Goal: Find specific page/section: Find specific page/section

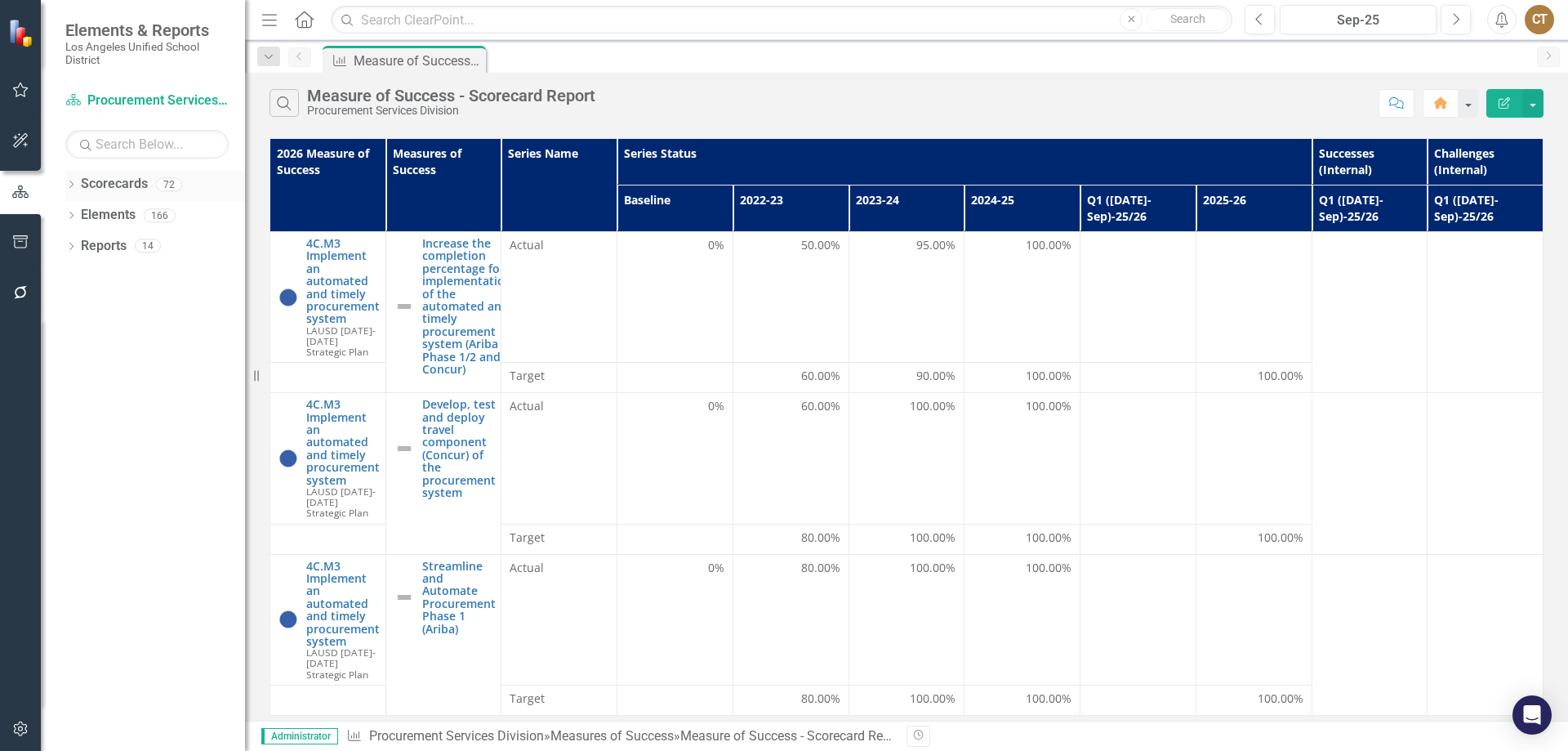
click at [67, 183] on icon "Dropdown" at bounding box center [72, 185] width 12 height 9
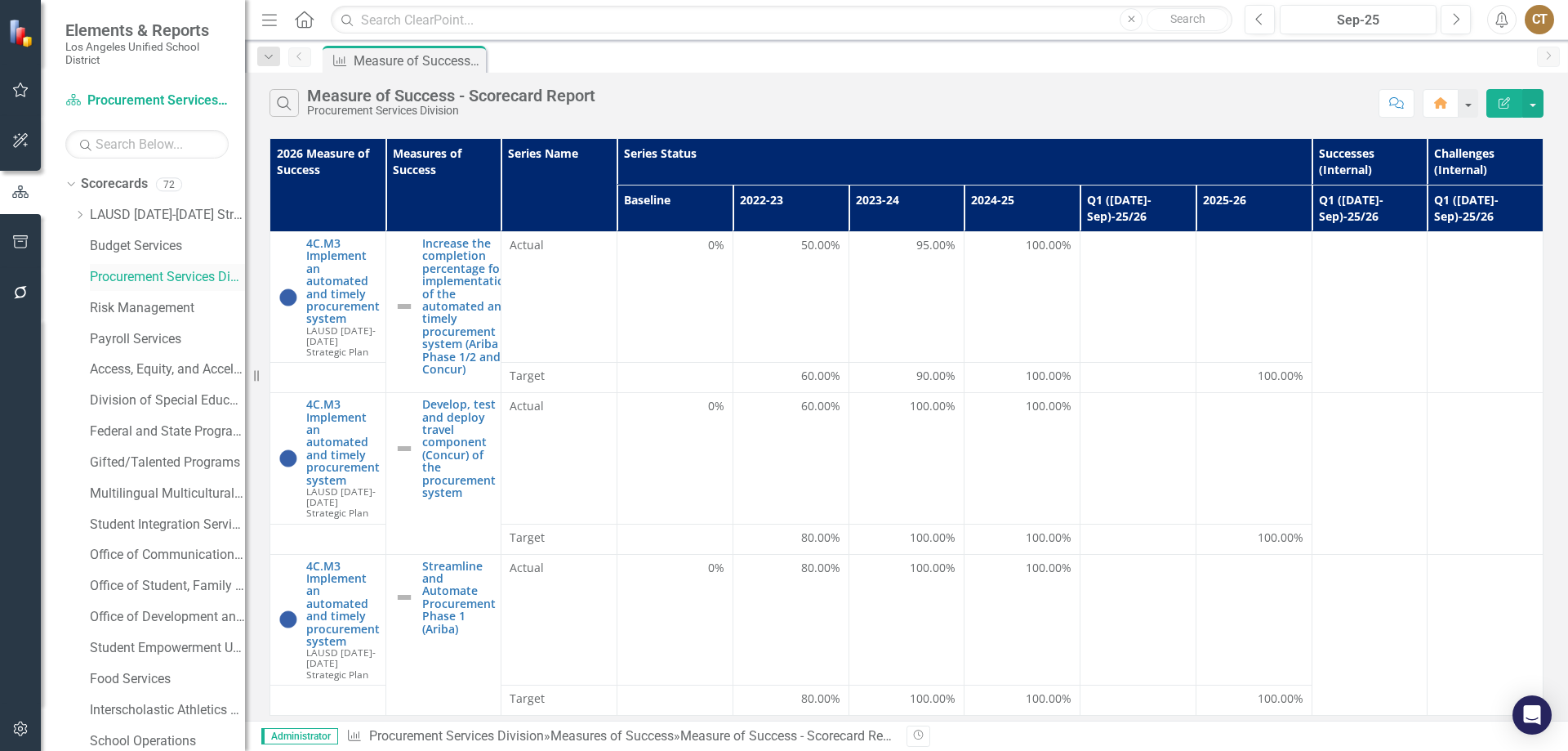
click at [152, 272] on link "Procurement Services Division" at bounding box center [168, 276] width 155 height 19
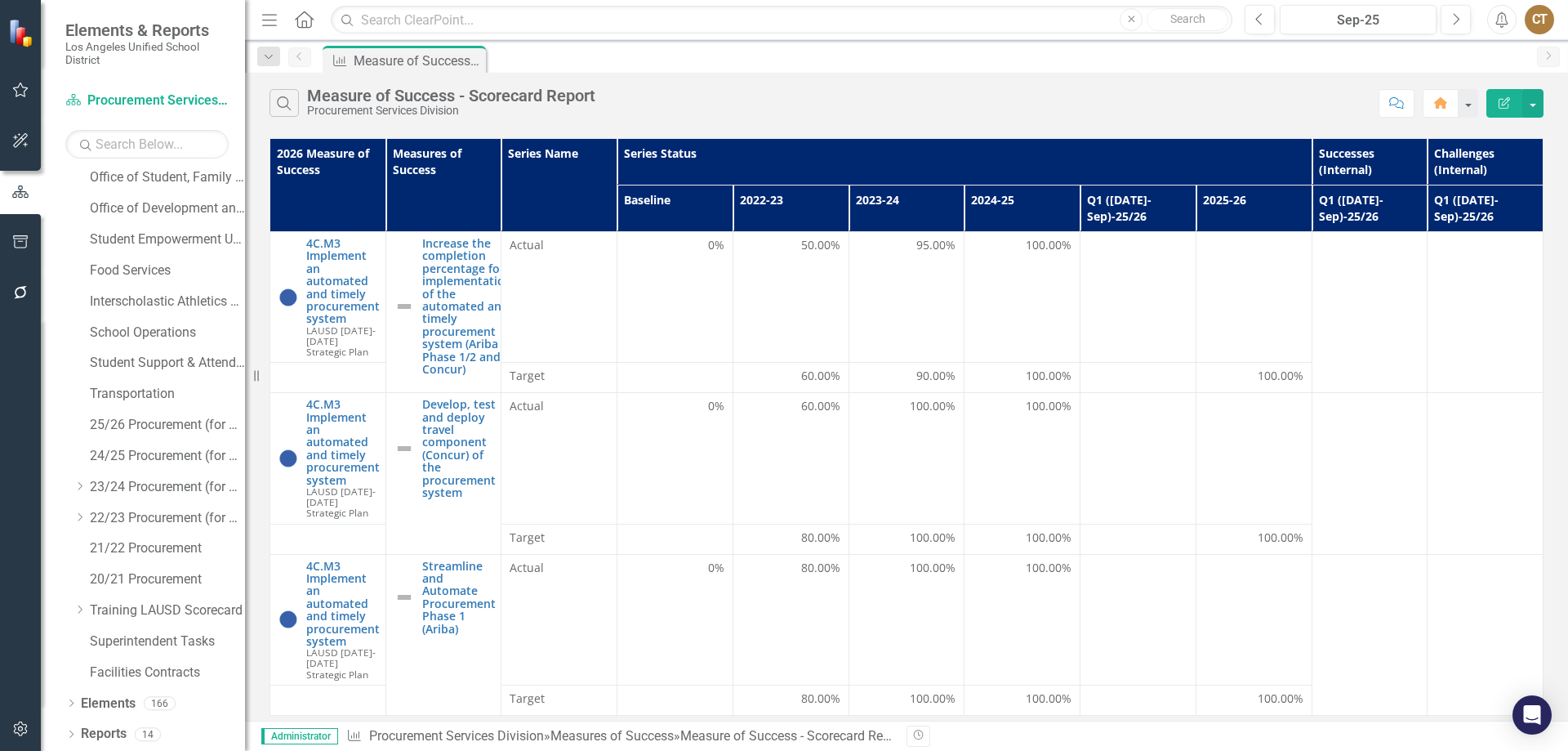
scroll to position [409, 0]
click at [143, 449] on link "24/25 Procurement (for PSD, do not modify layout)" at bounding box center [168, 455] width 155 height 19
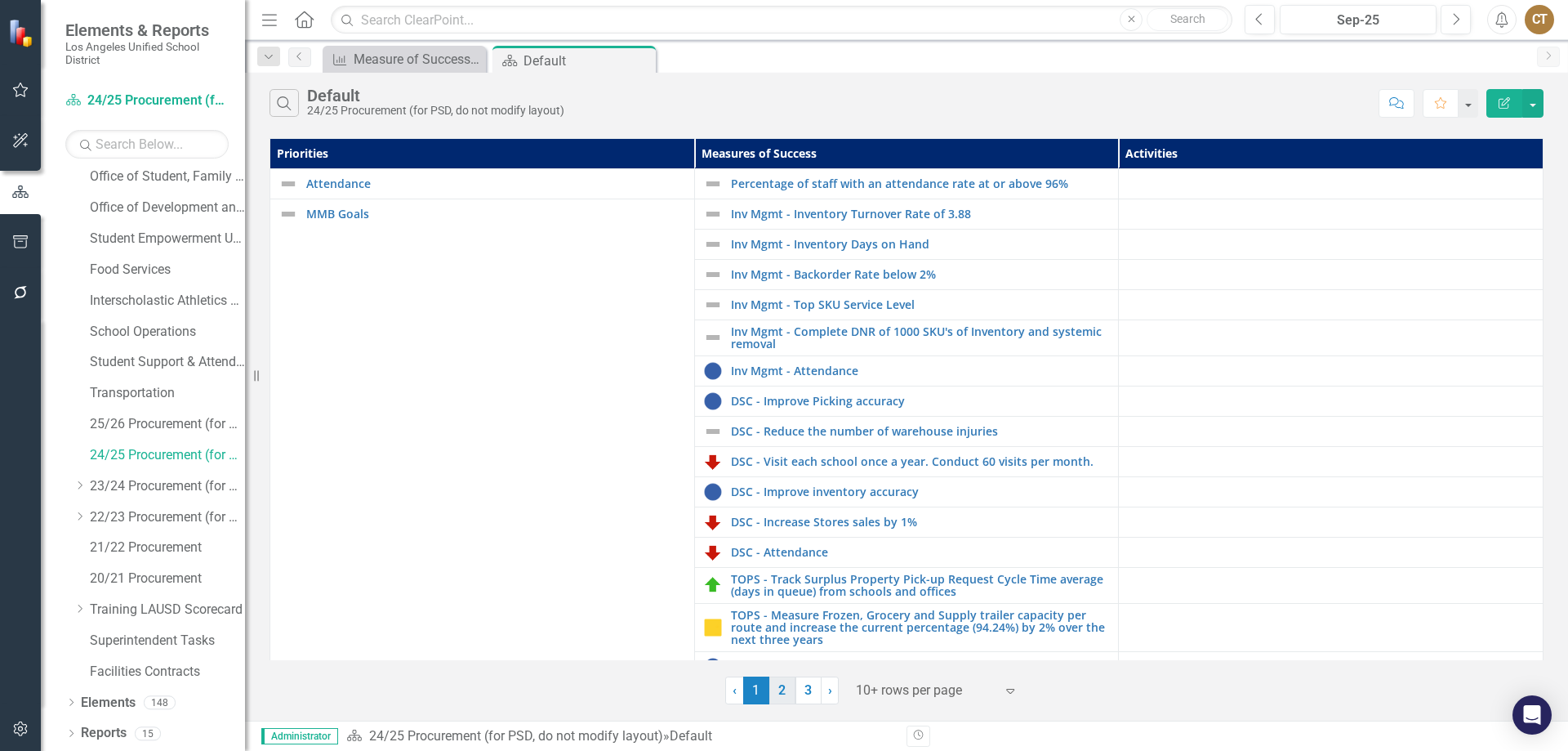
click at [783, 685] on link "2" at bounding box center [783, 690] width 26 height 27
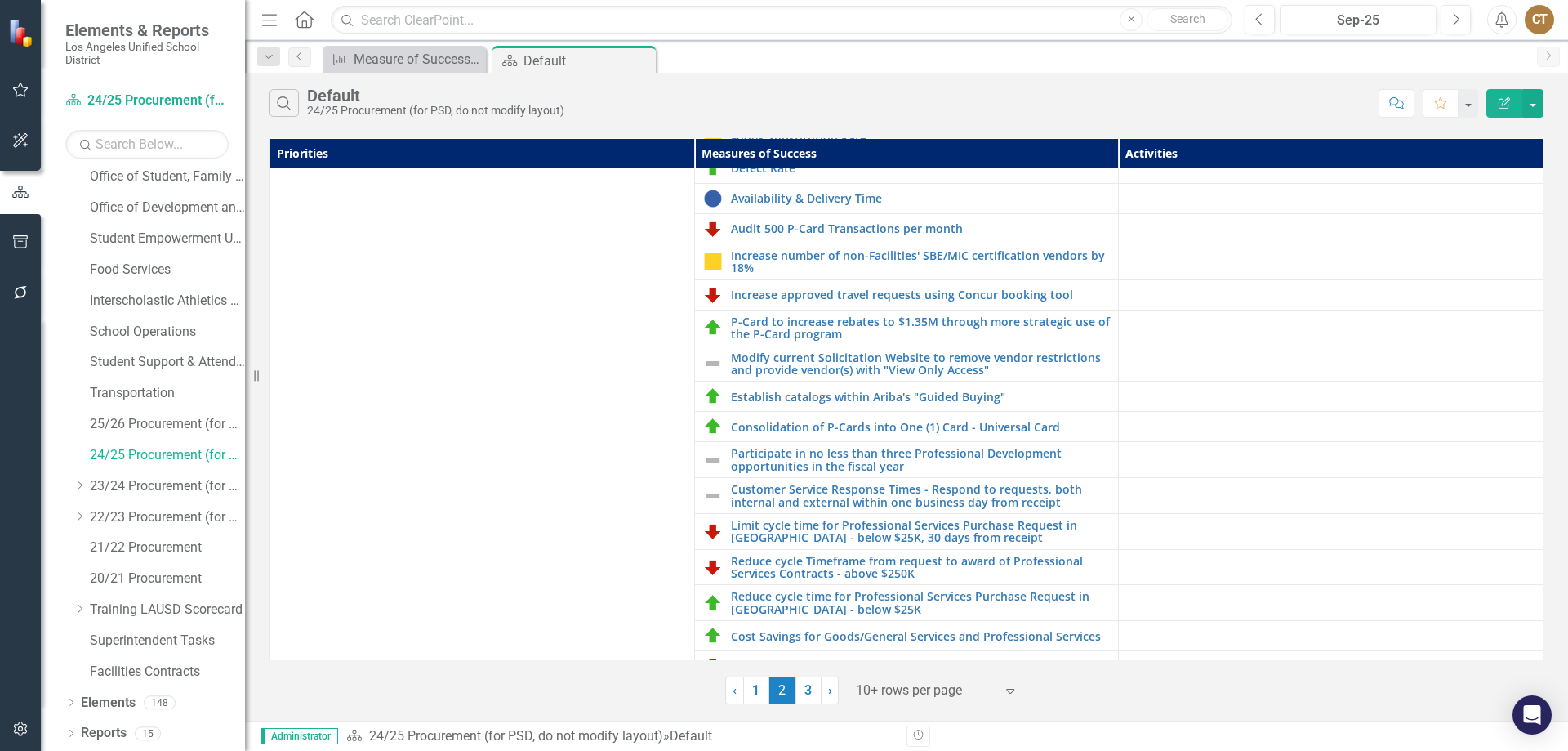
scroll to position [429, 0]
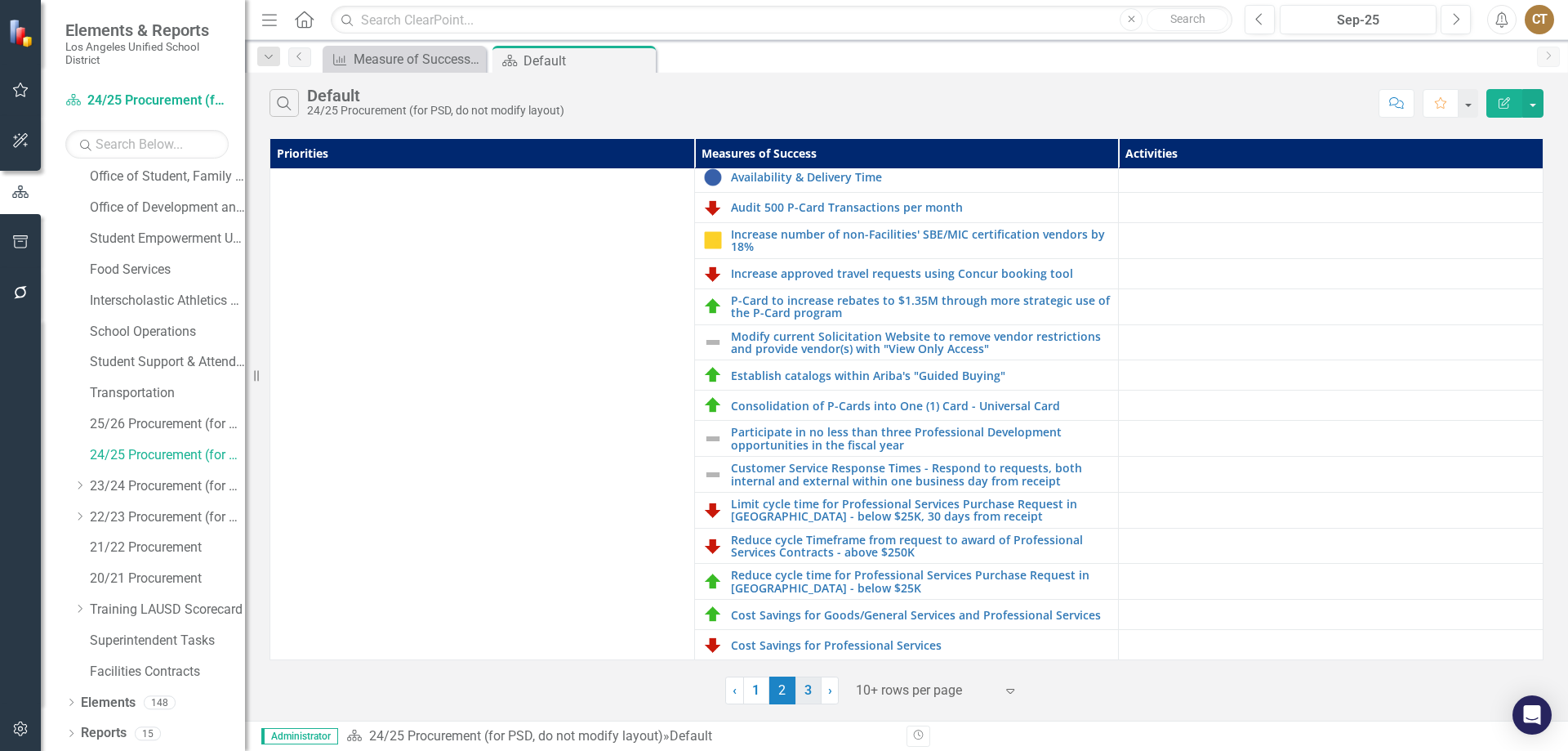
click at [810, 689] on link "3" at bounding box center [808, 690] width 26 height 27
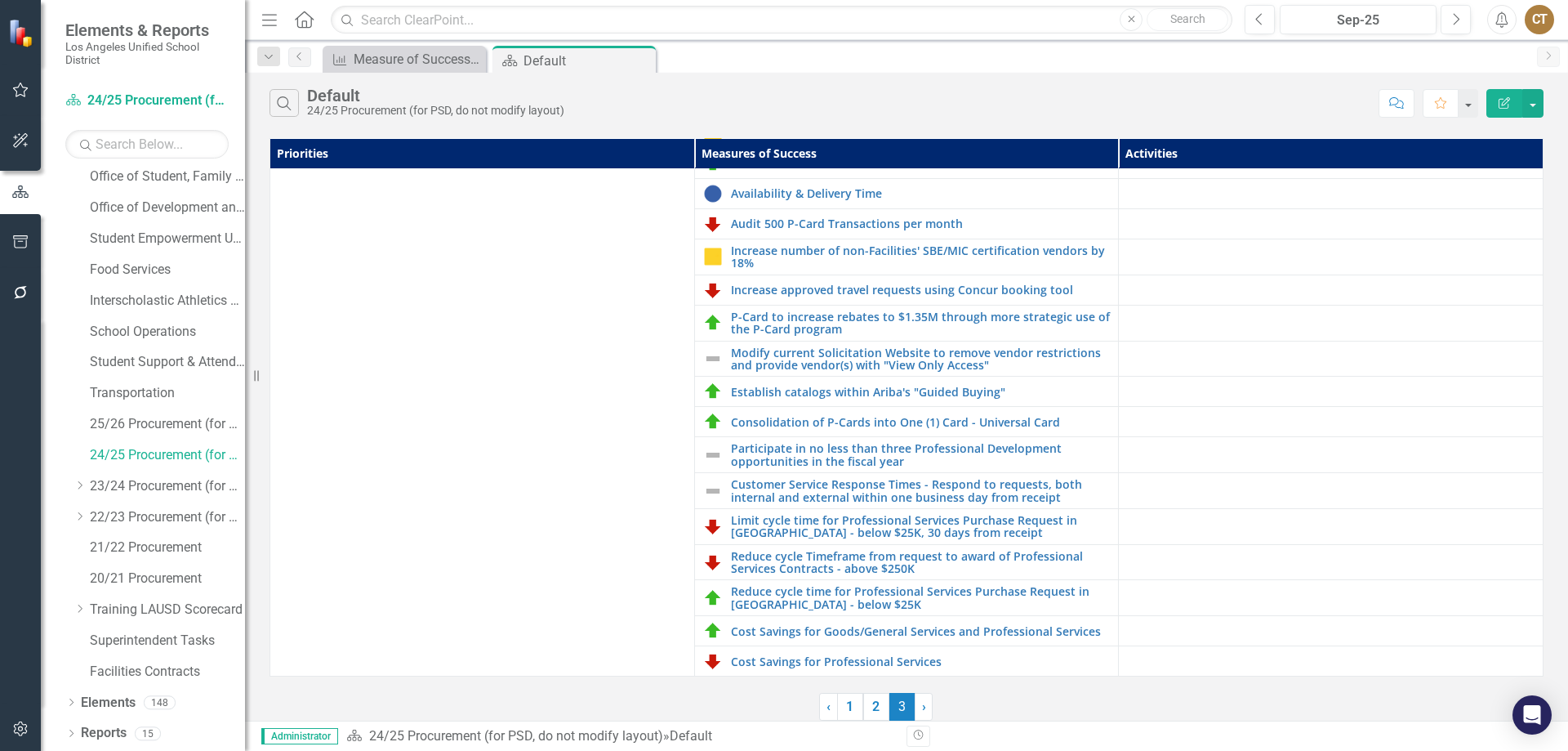
scroll to position [0, 0]
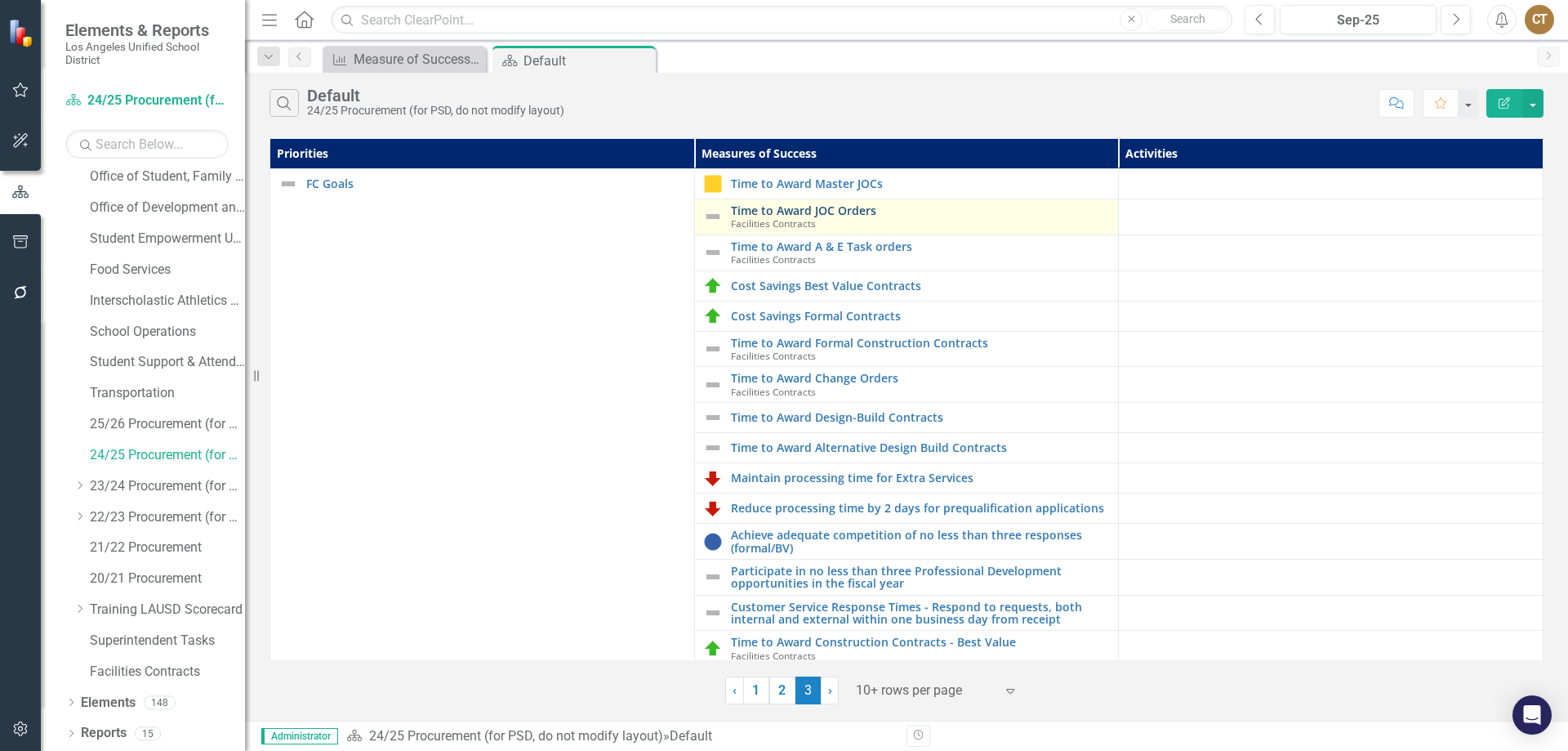
click at [791, 213] on link "Time to Award JOC Orders" at bounding box center [921, 210] width 379 height 12
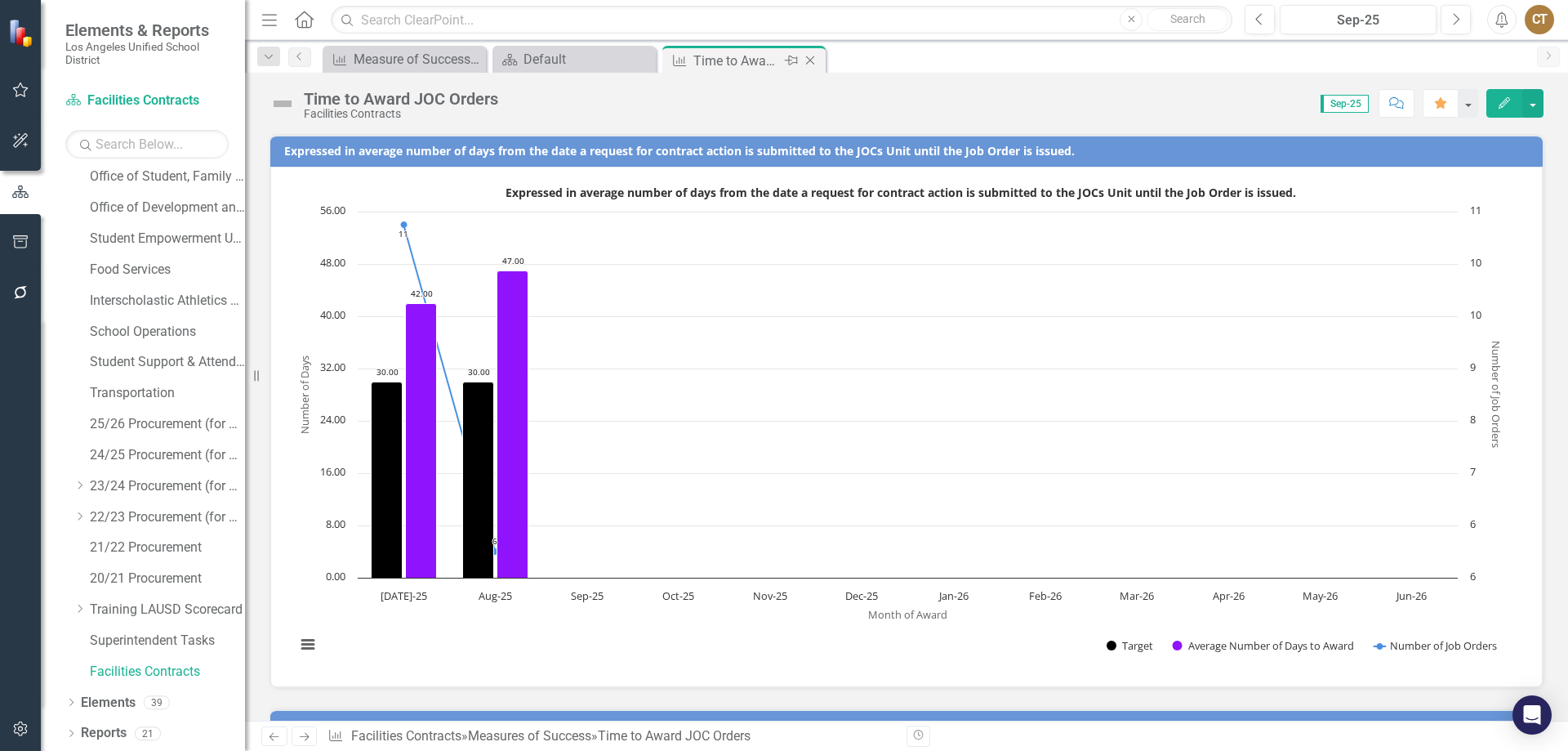
click at [811, 59] on icon "Close" at bounding box center [810, 60] width 17 height 13
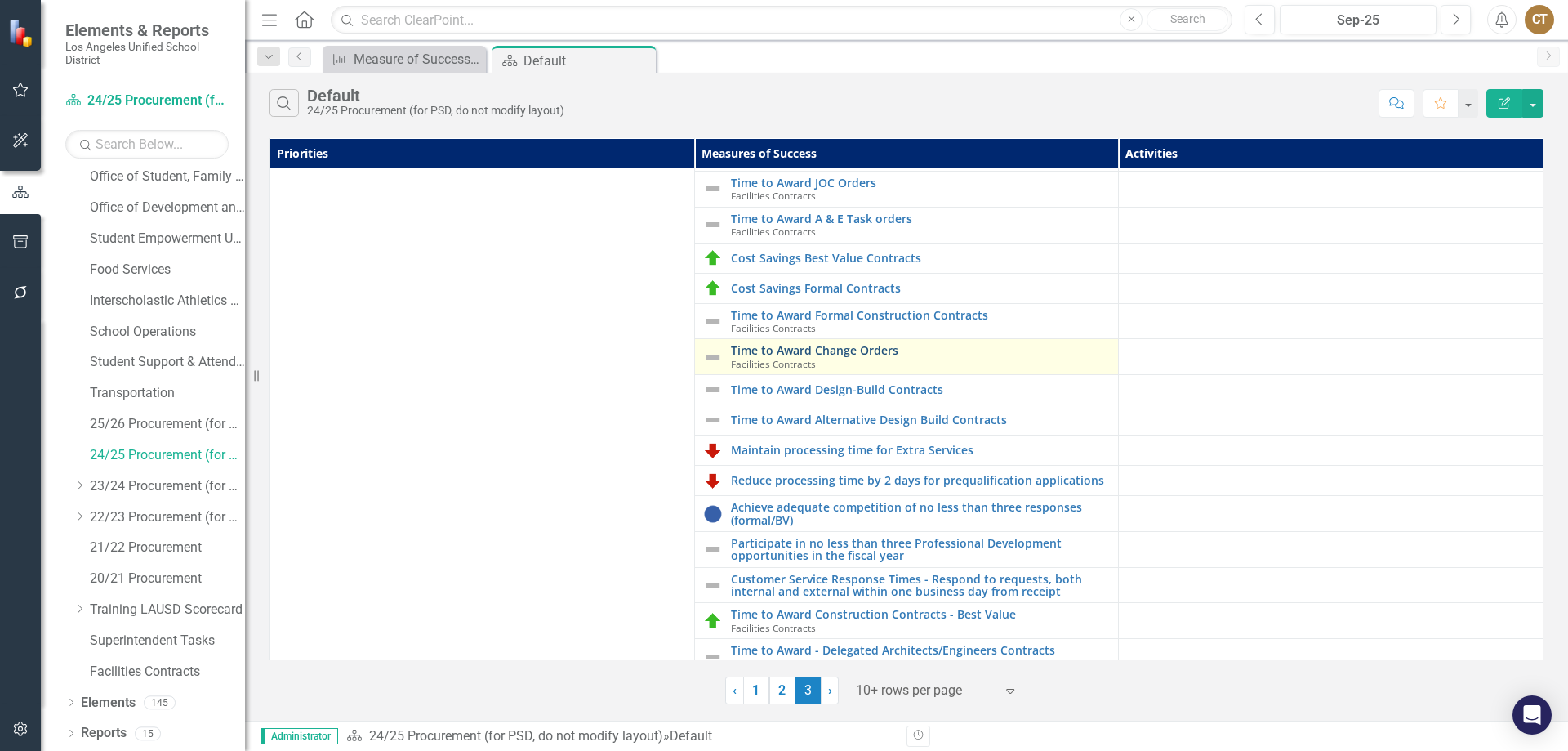
scroll to position [42, 0]
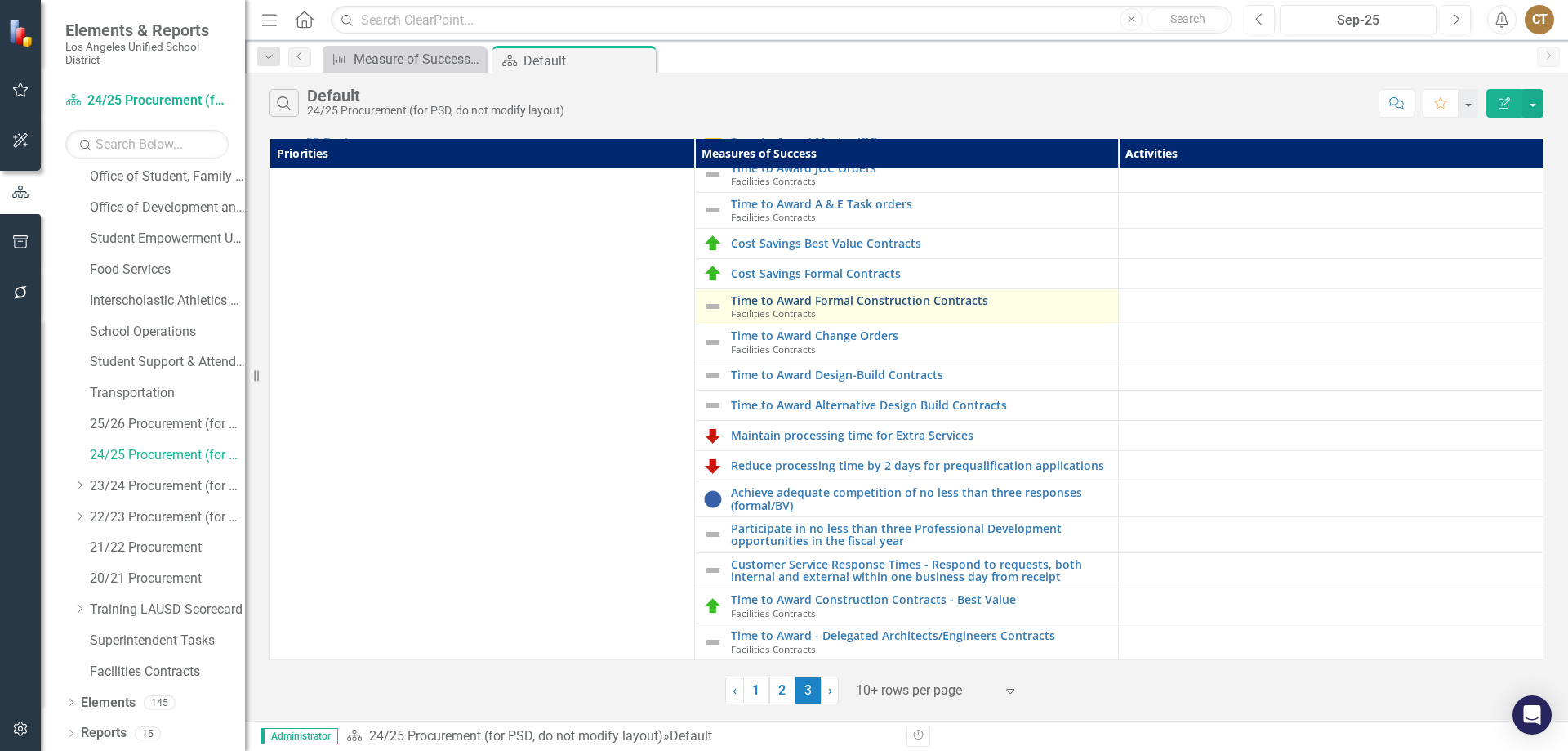
click at [868, 304] on link "Time to Award Formal Construction Contracts" at bounding box center [921, 300] width 379 height 12
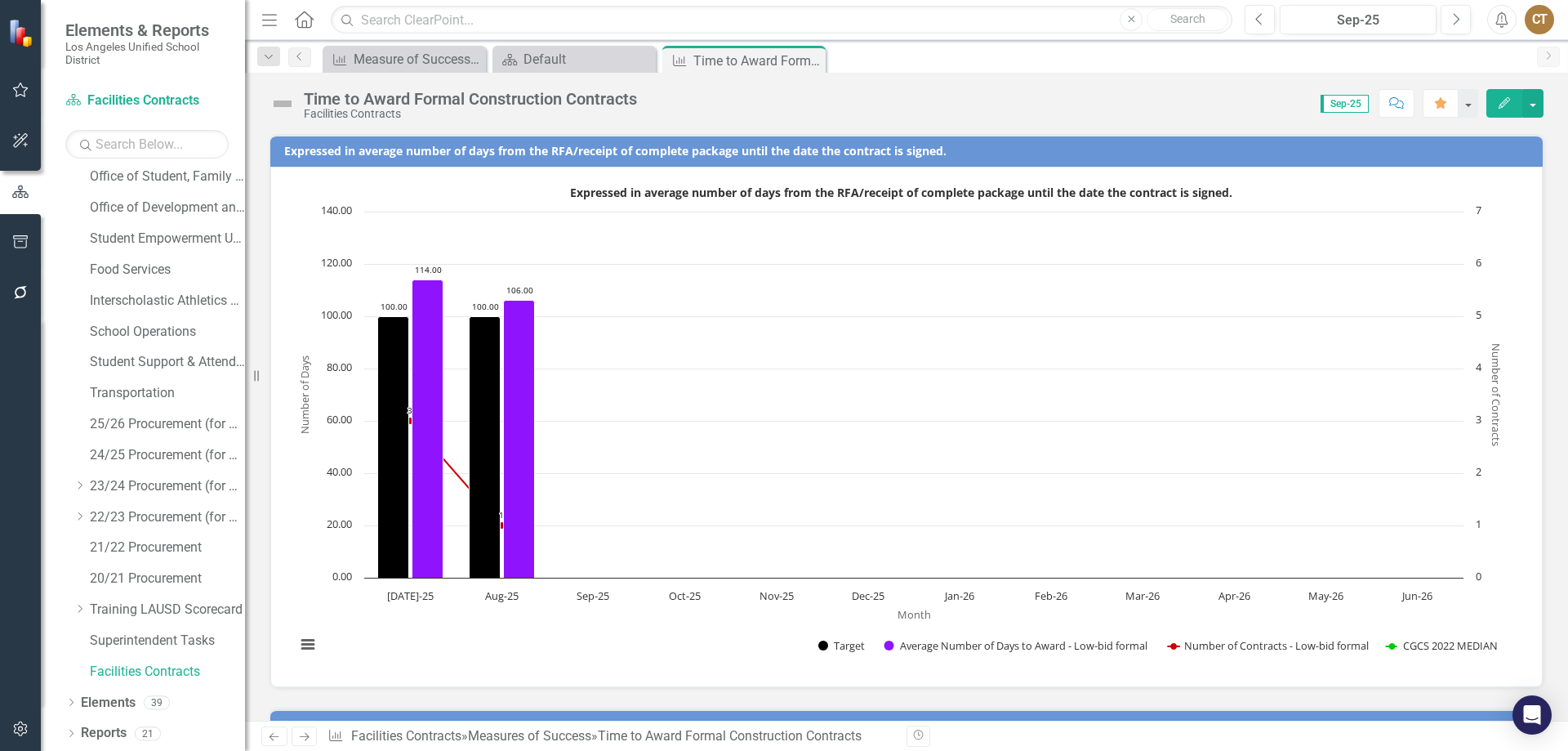
click at [0, 0] on icon "Close" at bounding box center [0, 0] width 0 height 0
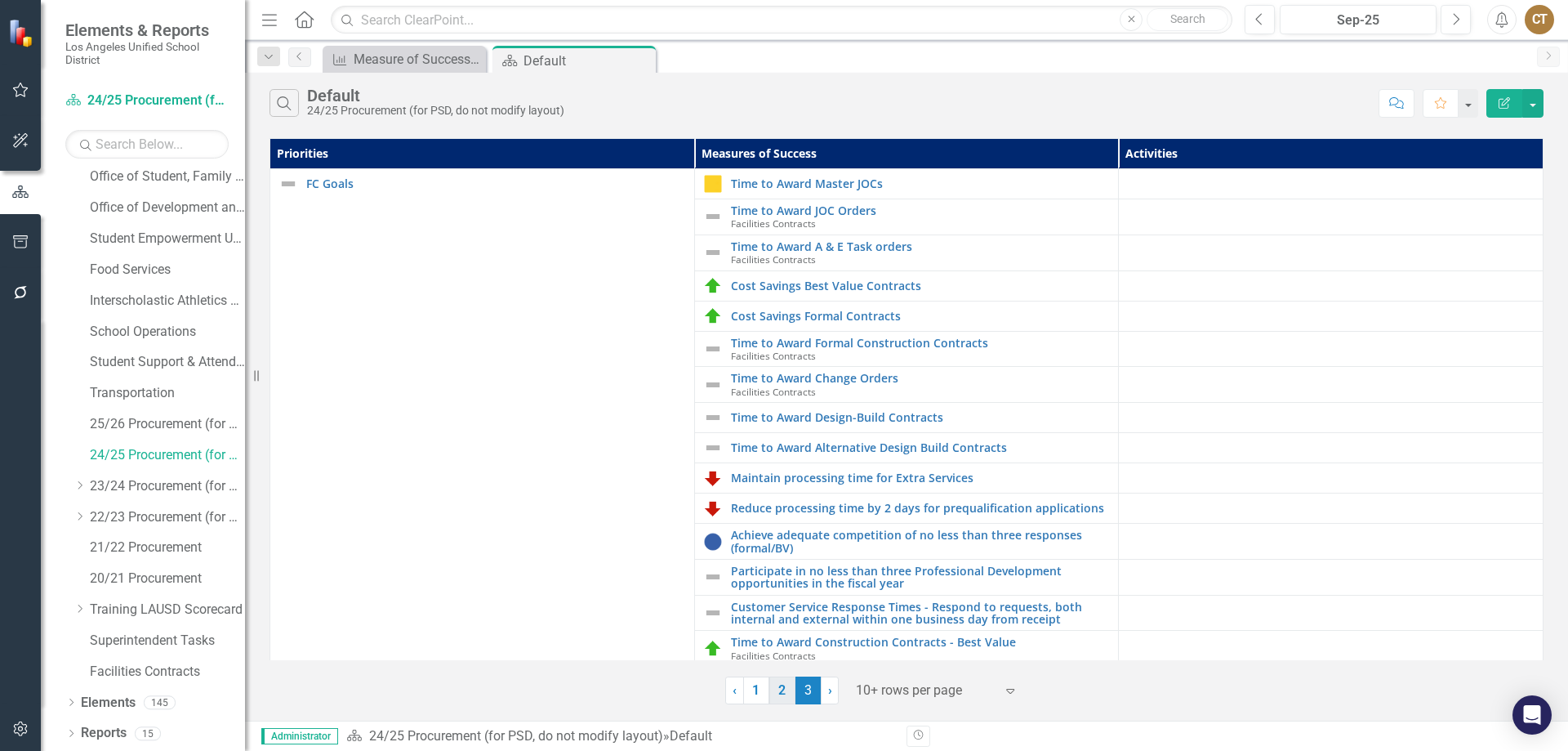
click at [784, 690] on link "2" at bounding box center [783, 690] width 26 height 27
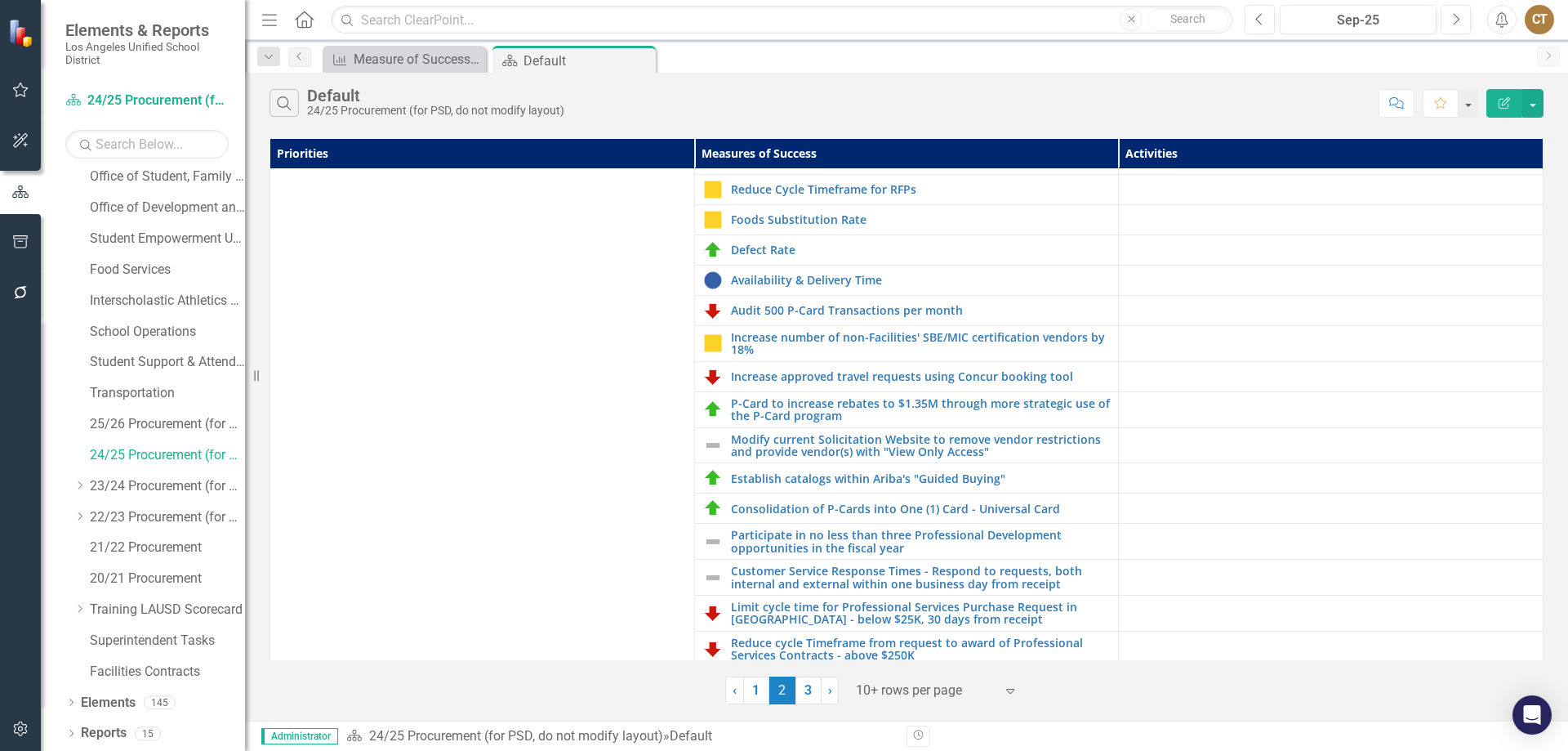
scroll to position [442, 0]
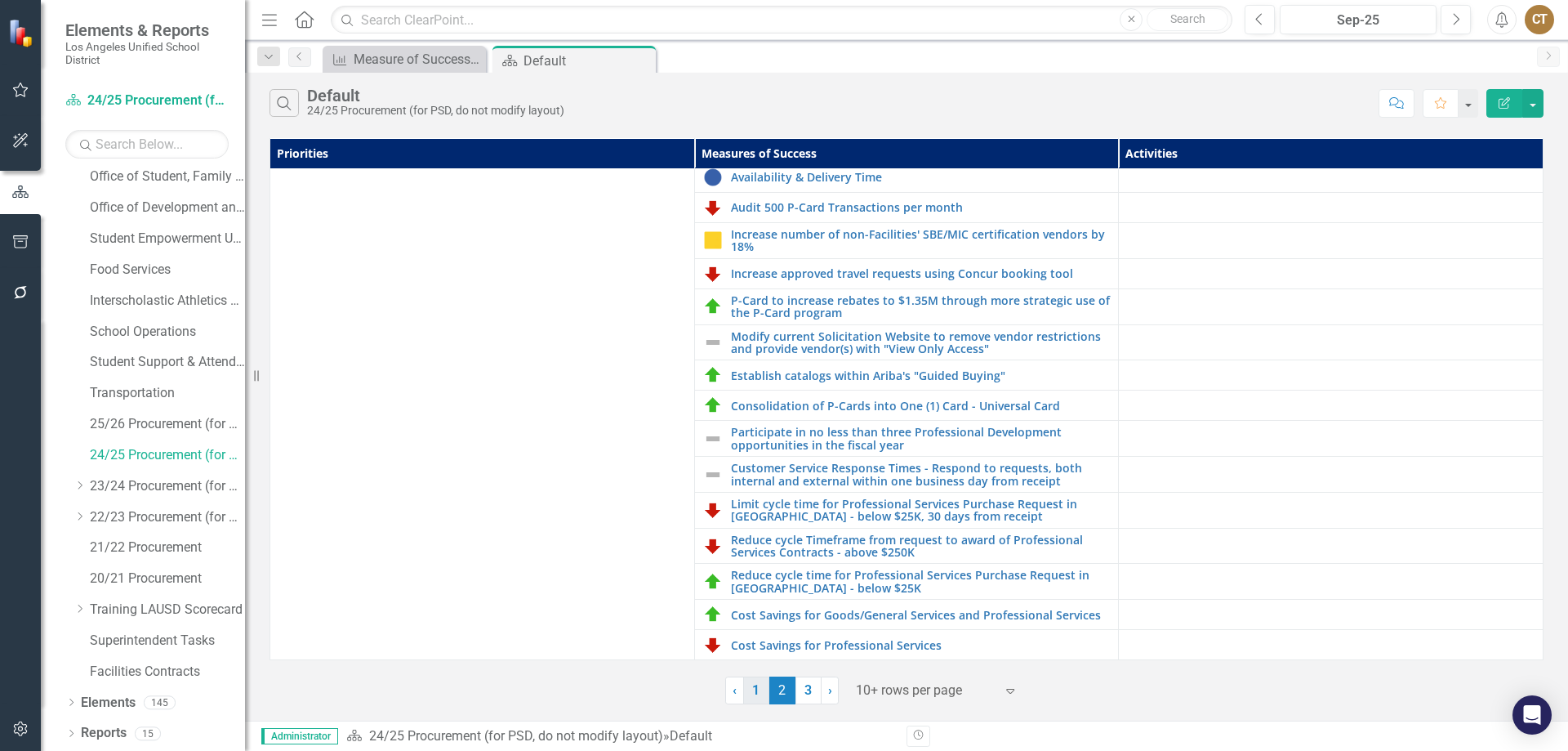
click at [755, 686] on link "1" at bounding box center [756, 690] width 26 height 27
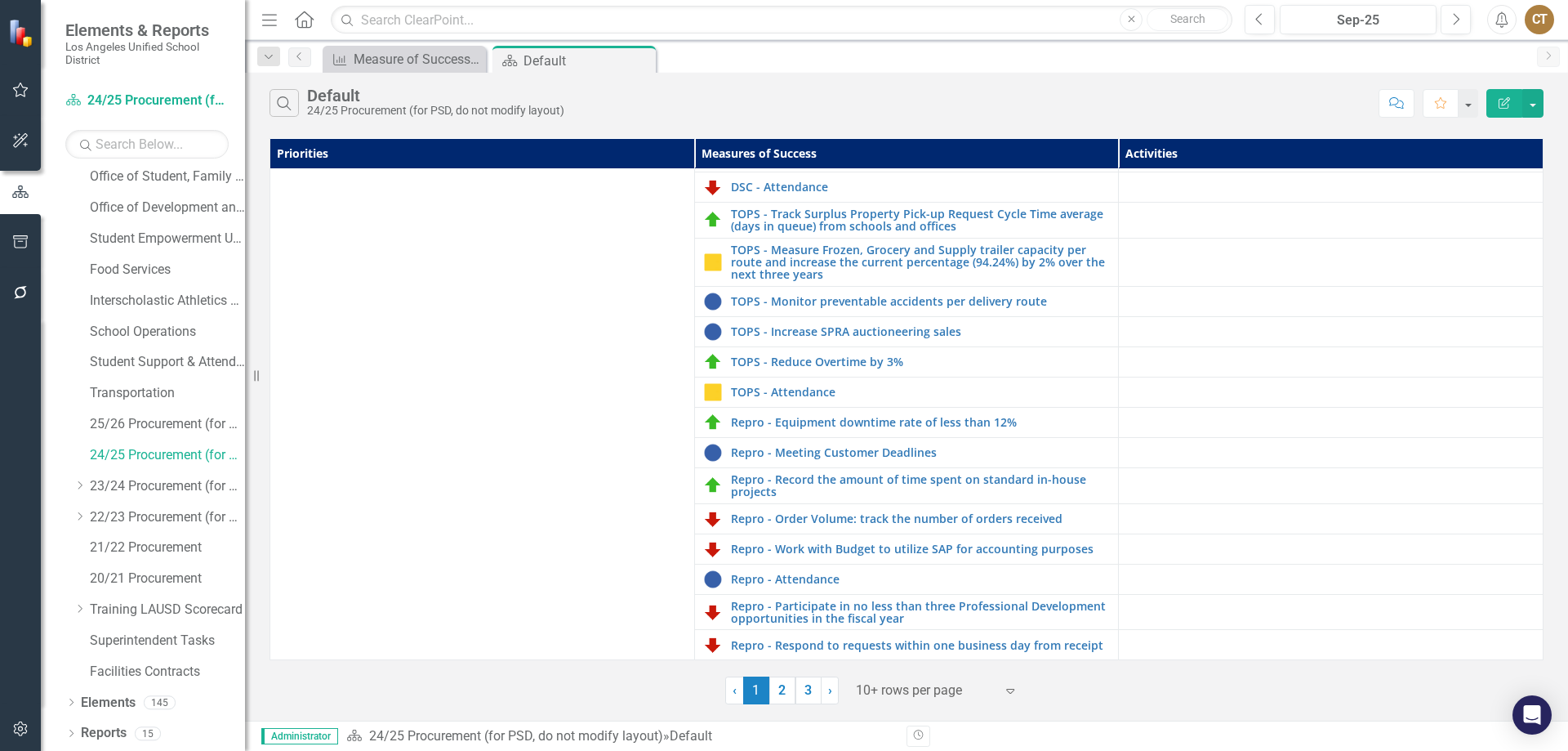
scroll to position [377, 0]
click at [140, 485] on link "23/24 Procurement (for PSD, do not modify layout)" at bounding box center [168, 485] width 155 height 19
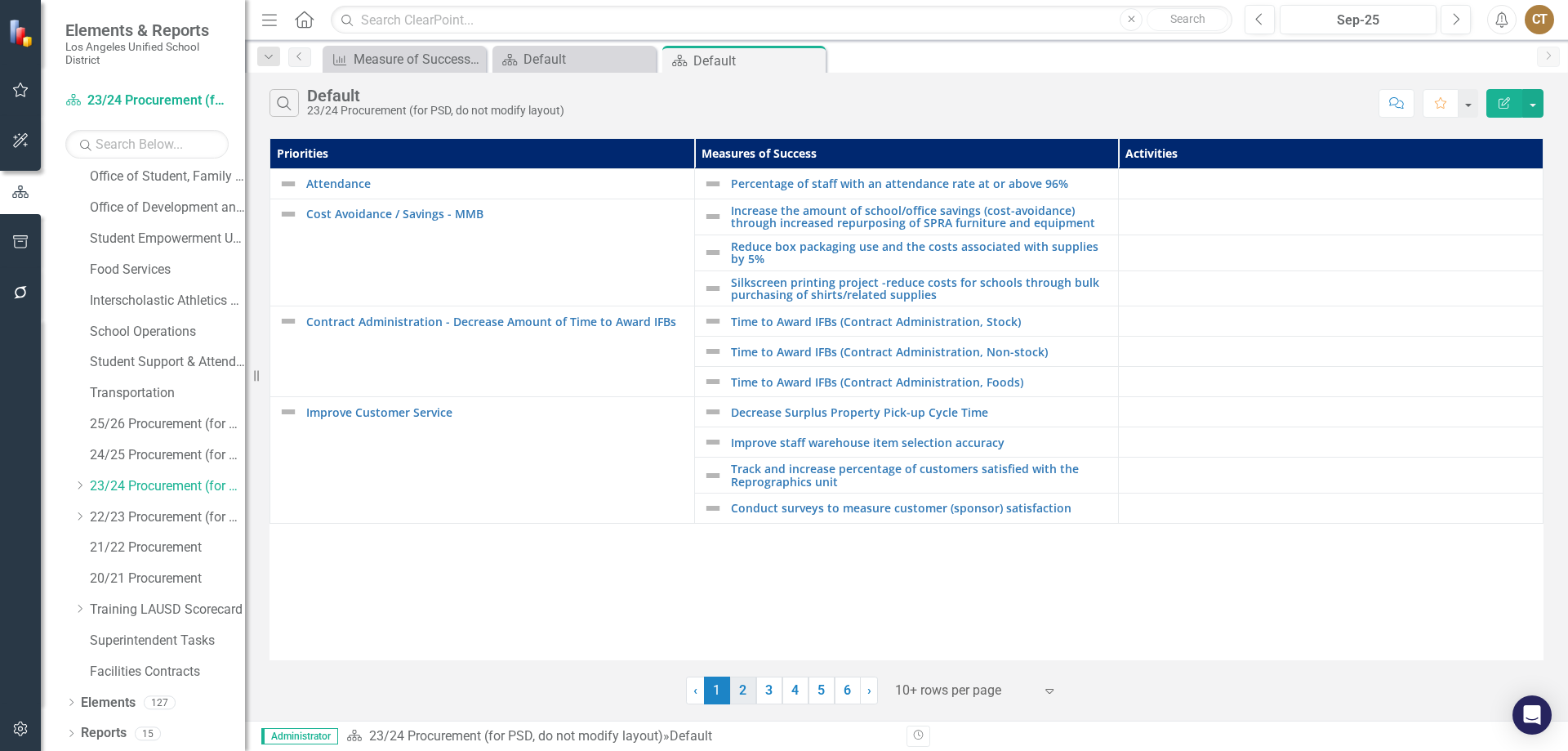
click at [743, 690] on link "2" at bounding box center [743, 690] width 26 height 27
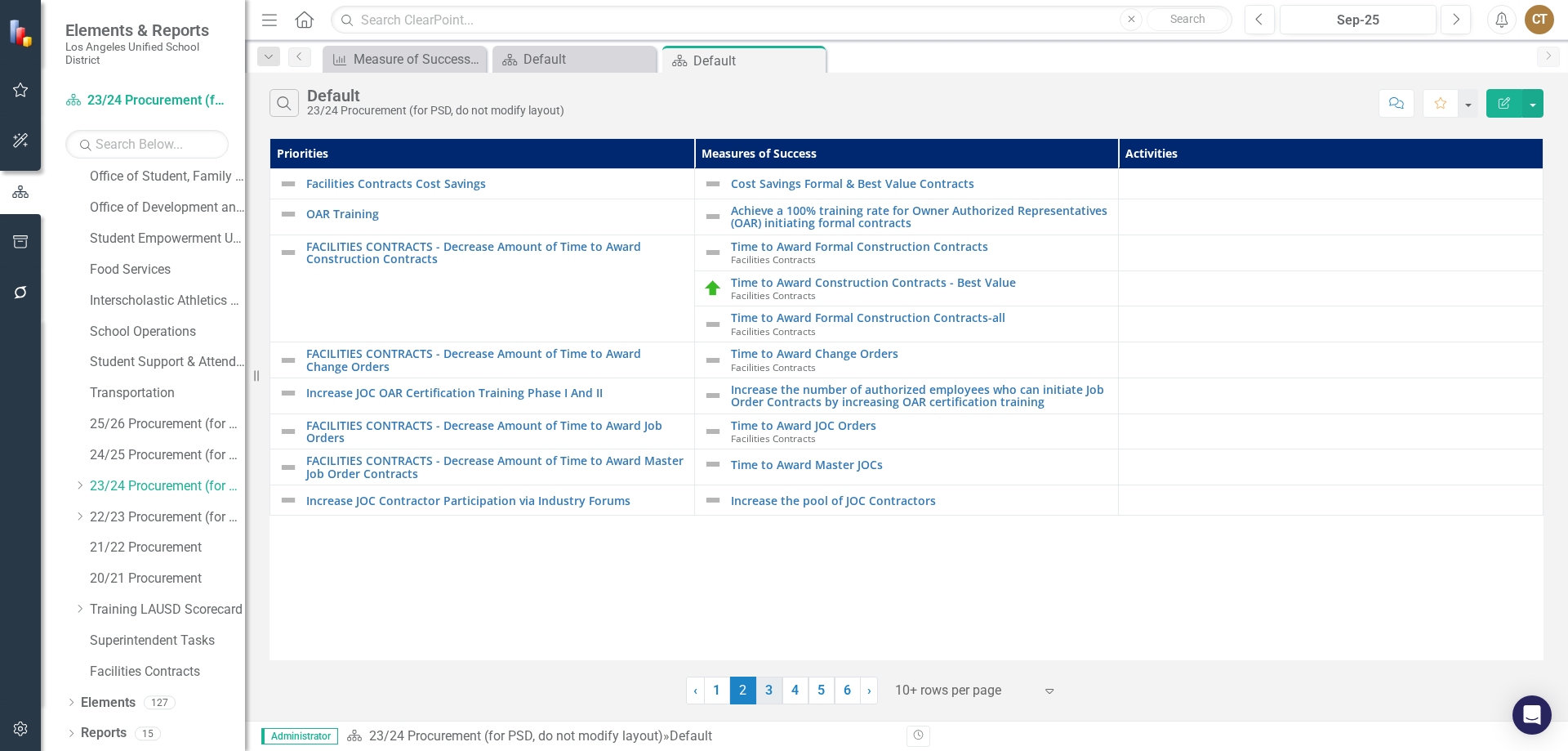
click at [770, 687] on link "3" at bounding box center [769, 690] width 26 height 27
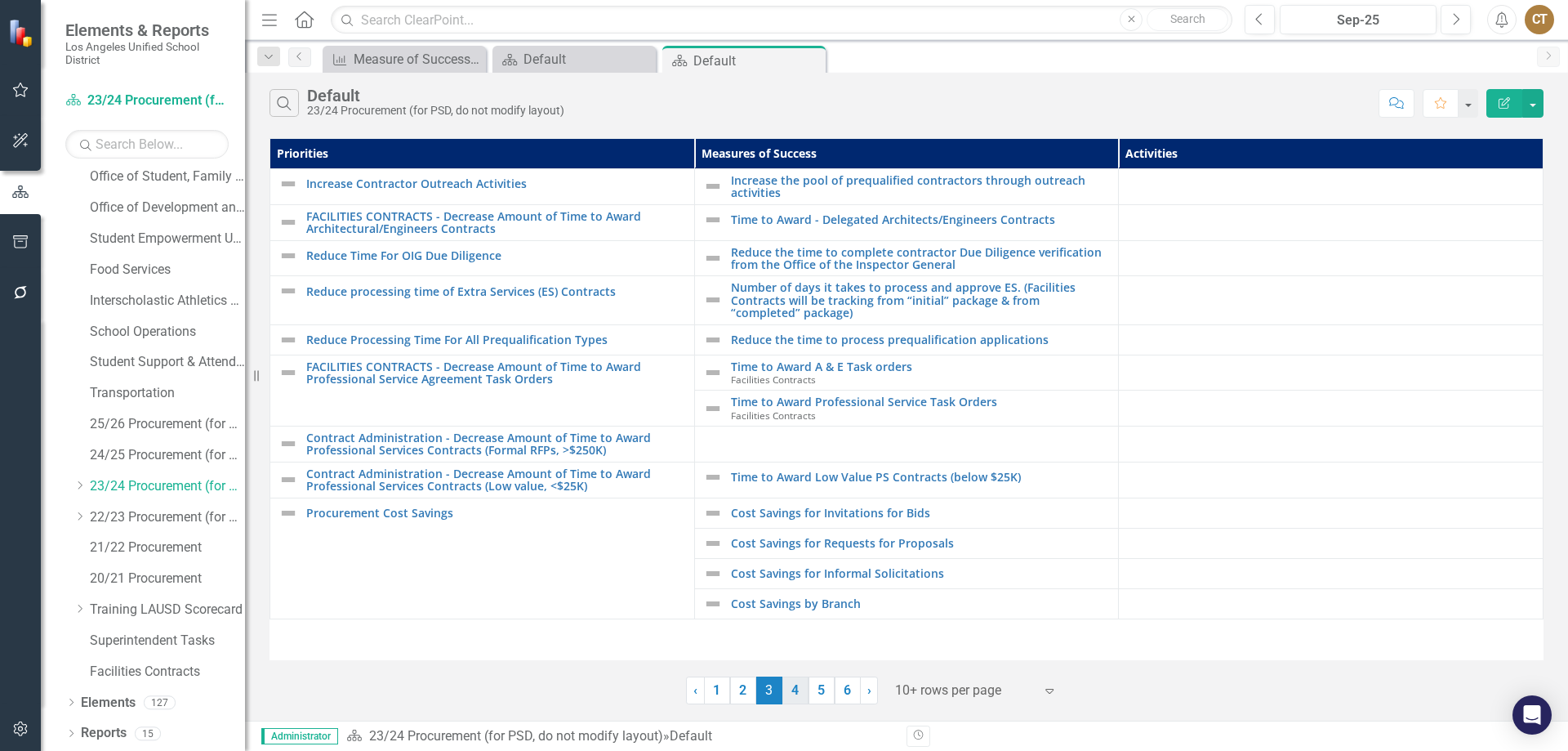
click at [797, 687] on link "4" at bounding box center [795, 690] width 26 height 27
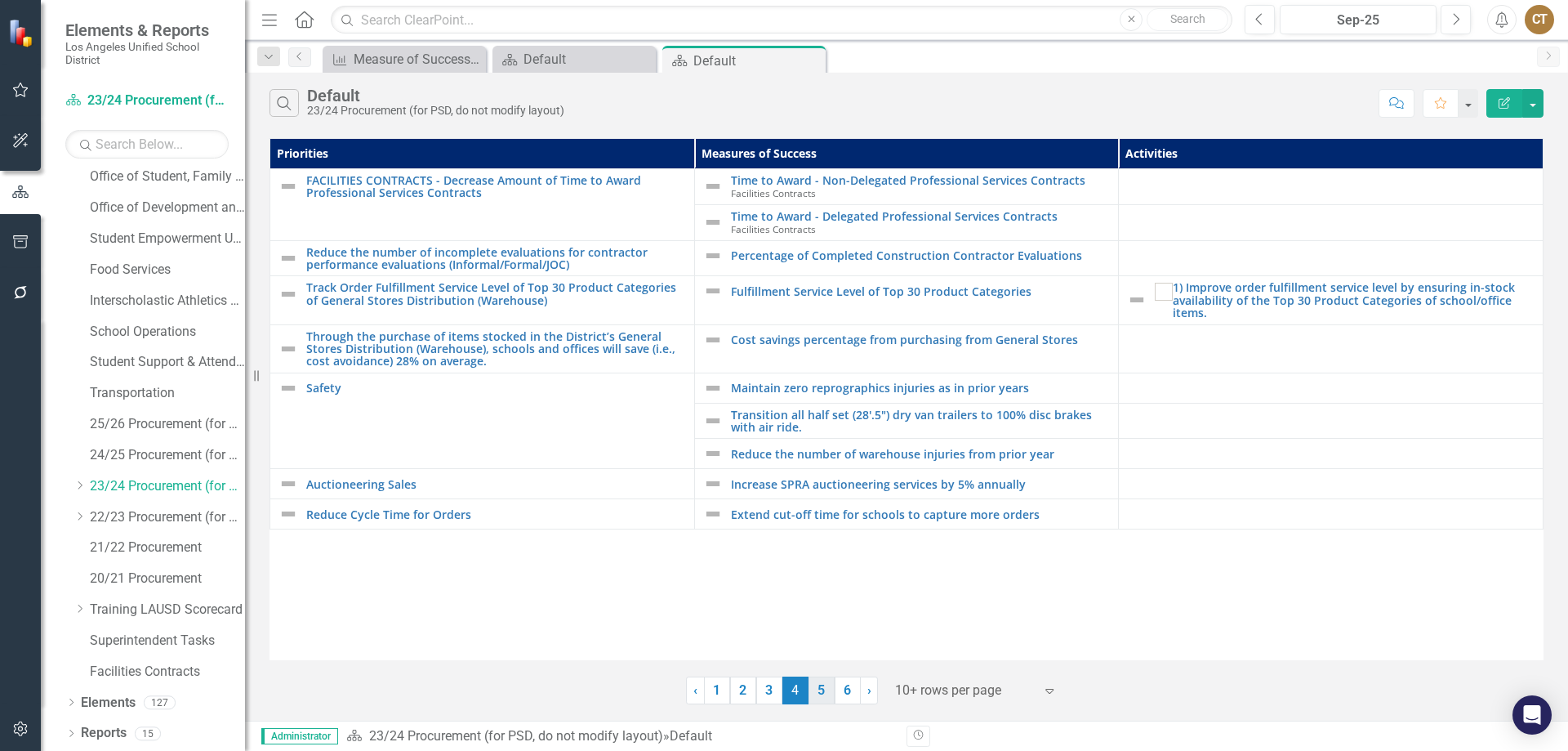
click at [819, 689] on link "5" at bounding box center [822, 690] width 26 height 27
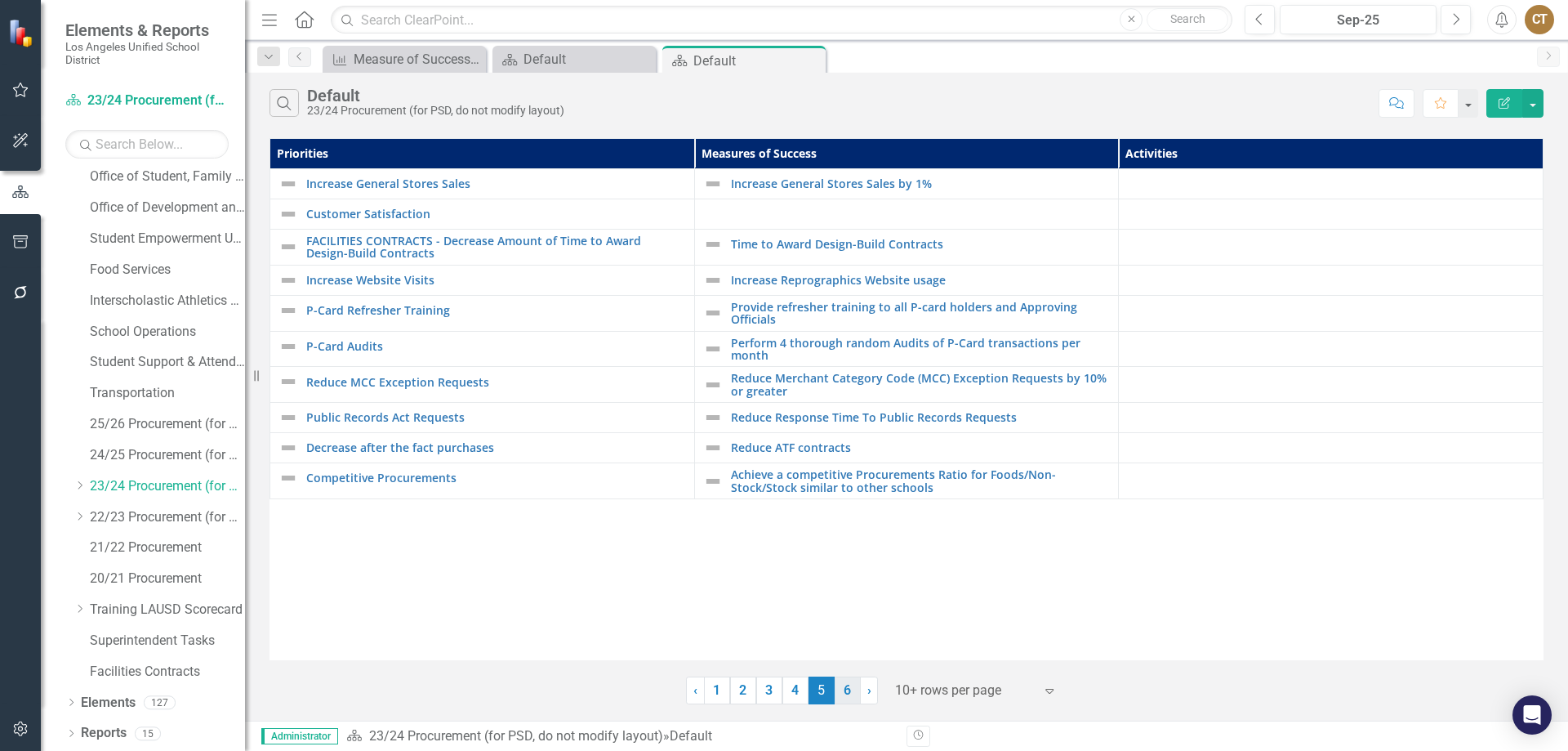
click at [846, 690] on link "6" at bounding box center [847, 690] width 26 height 27
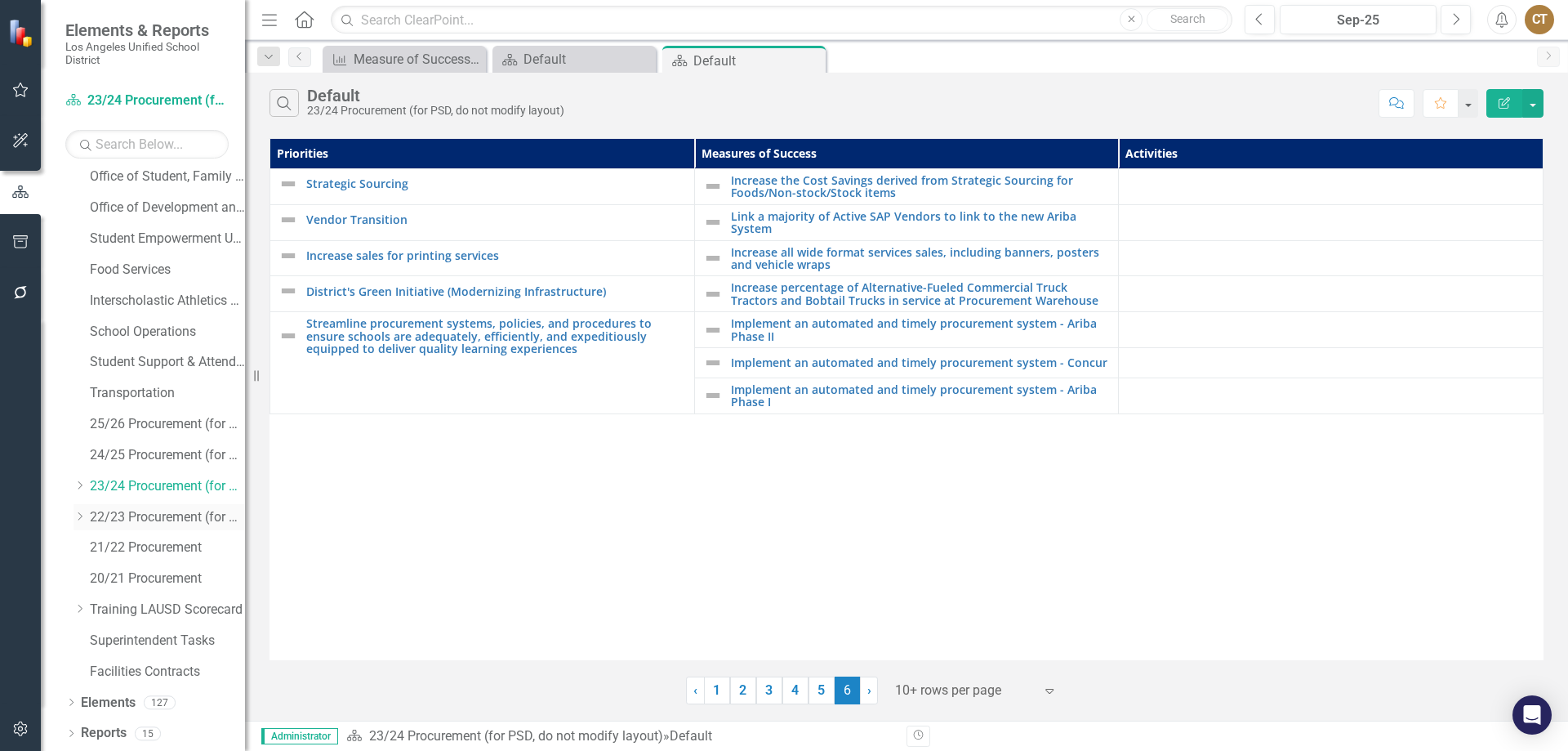
click at [148, 516] on link "22/23 Procurement (for PSD, do not modify)" at bounding box center [168, 517] width 155 height 19
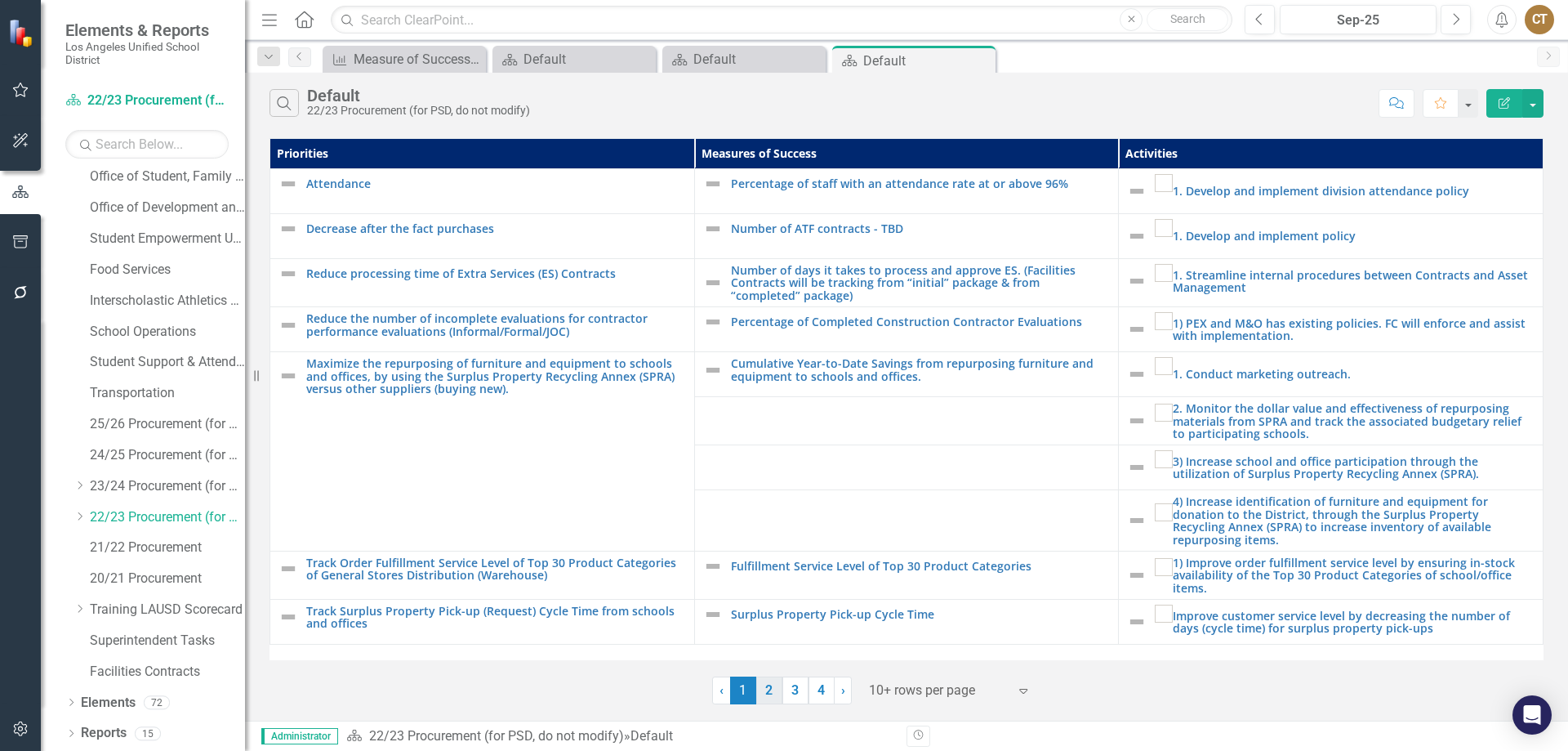
click at [771, 687] on link "2" at bounding box center [769, 690] width 26 height 27
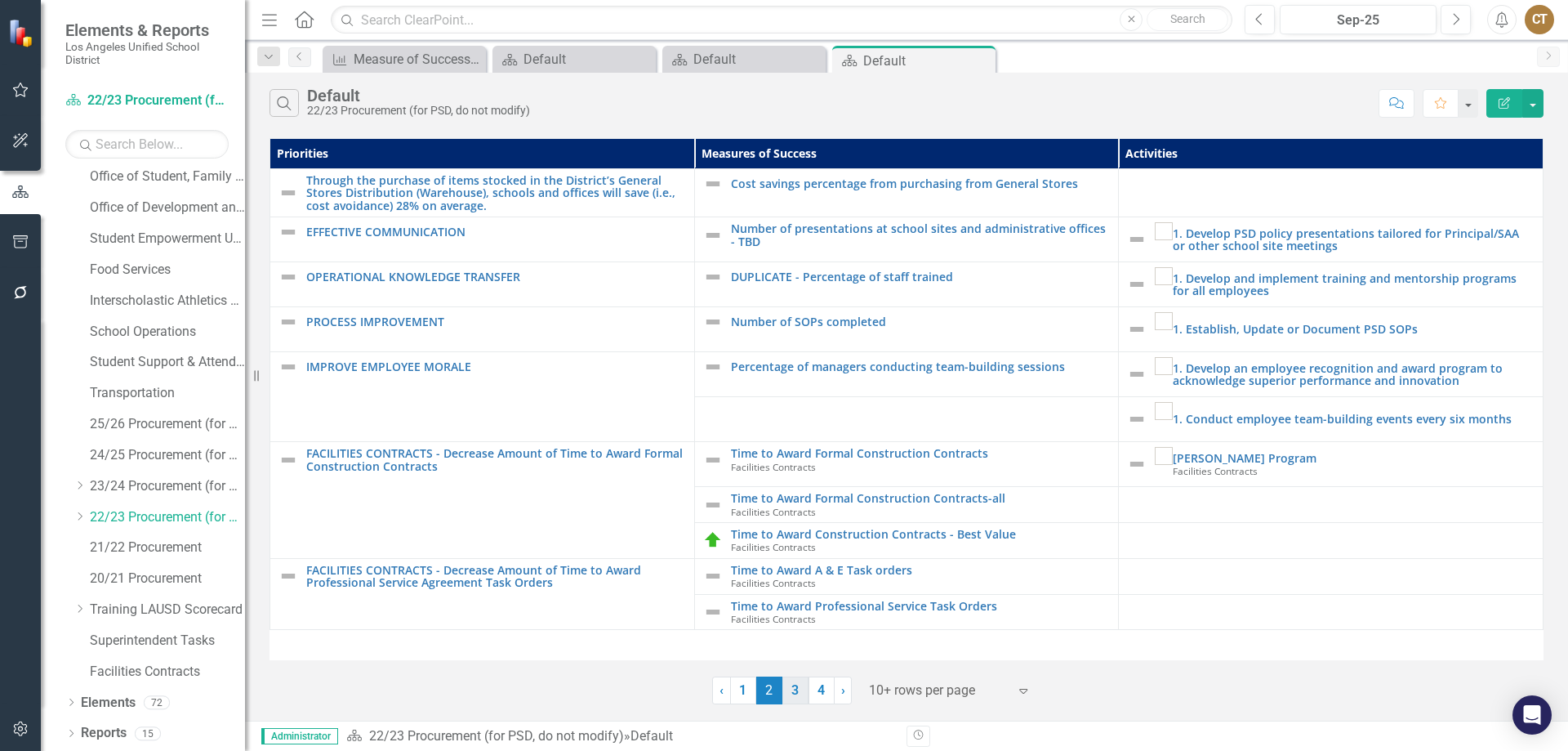
click at [795, 691] on link "3" at bounding box center [795, 690] width 26 height 27
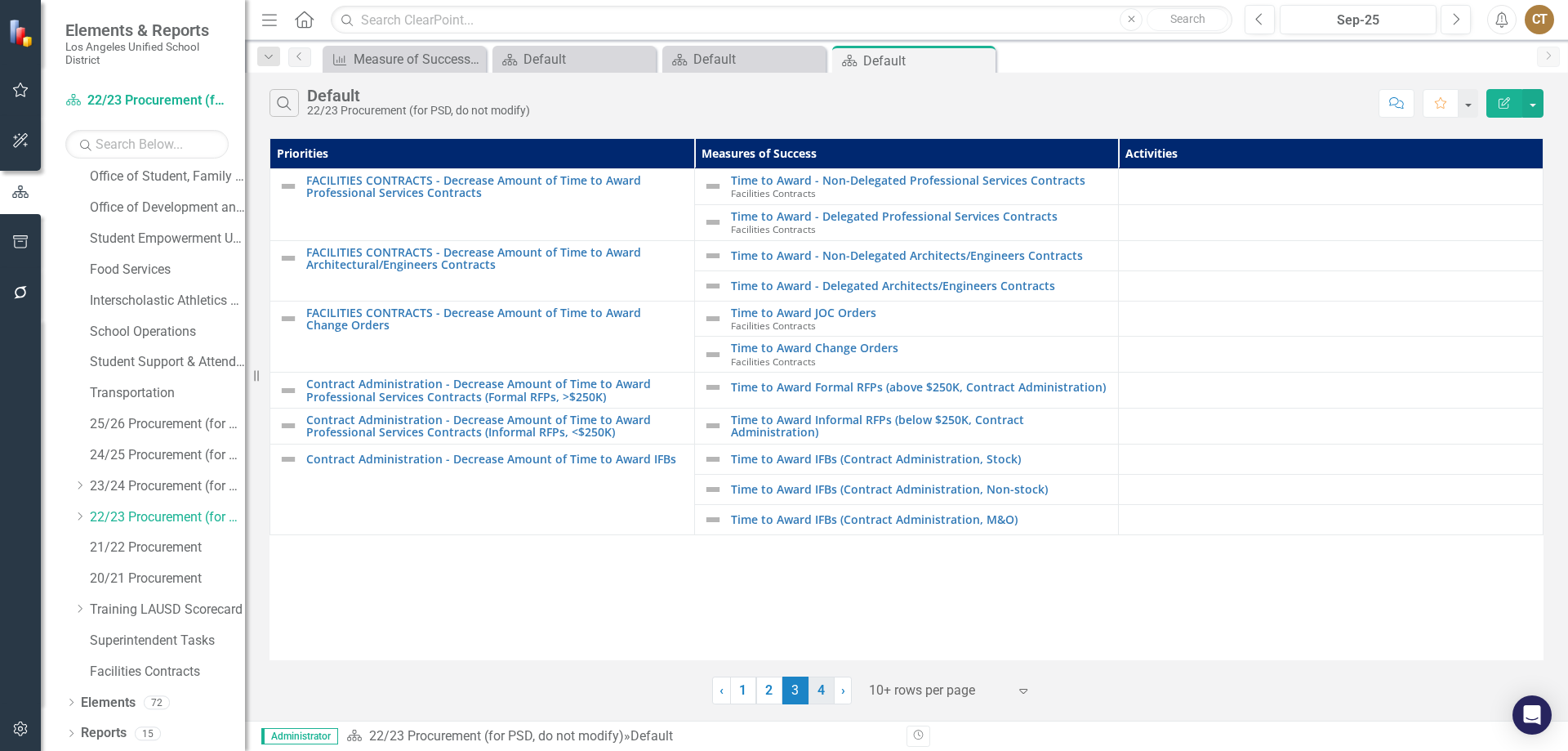
click at [814, 687] on link "4" at bounding box center [822, 690] width 26 height 27
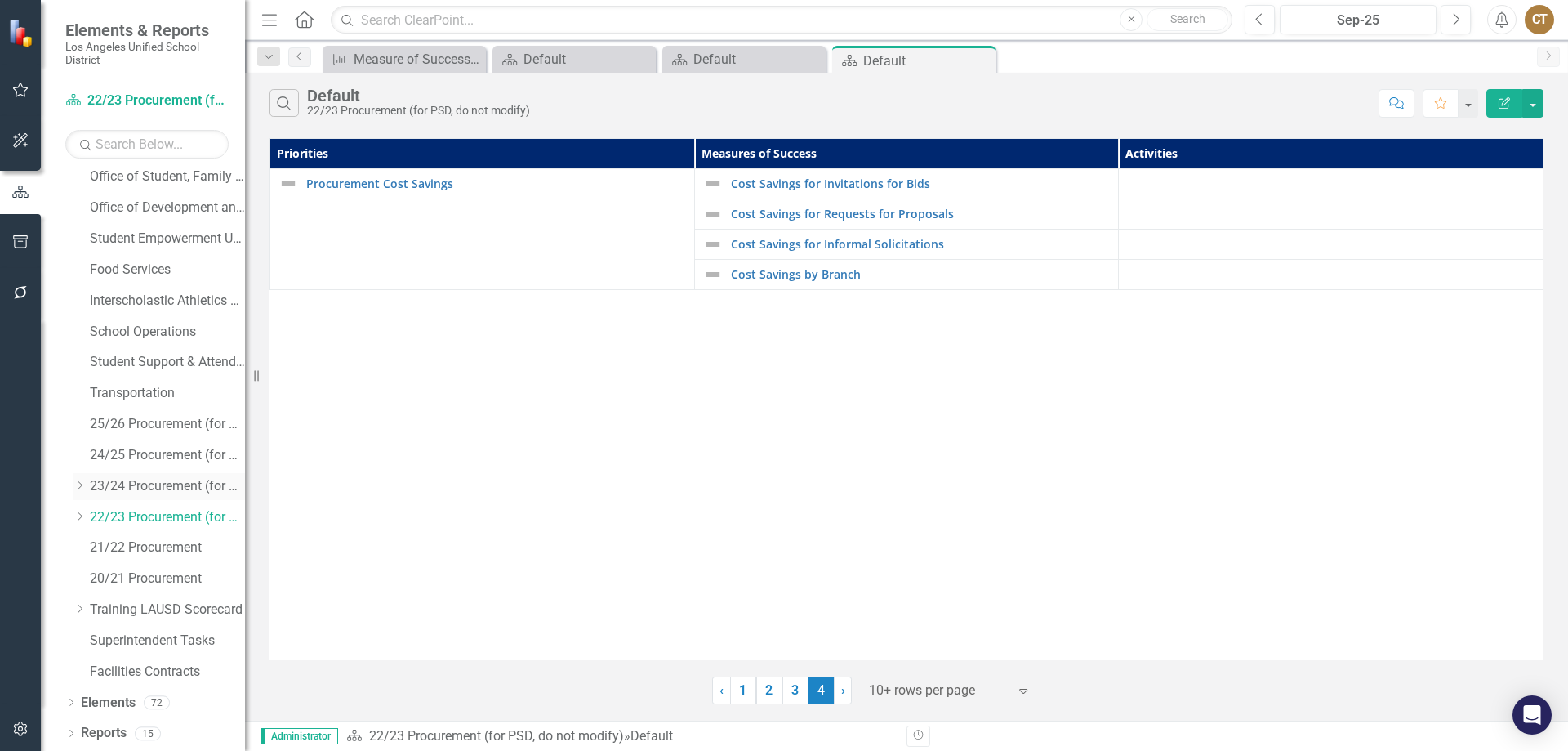
click at [132, 482] on link "23/24 Procurement (for PSD, do not modify layout)" at bounding box center [168, 485] width 155 height 19
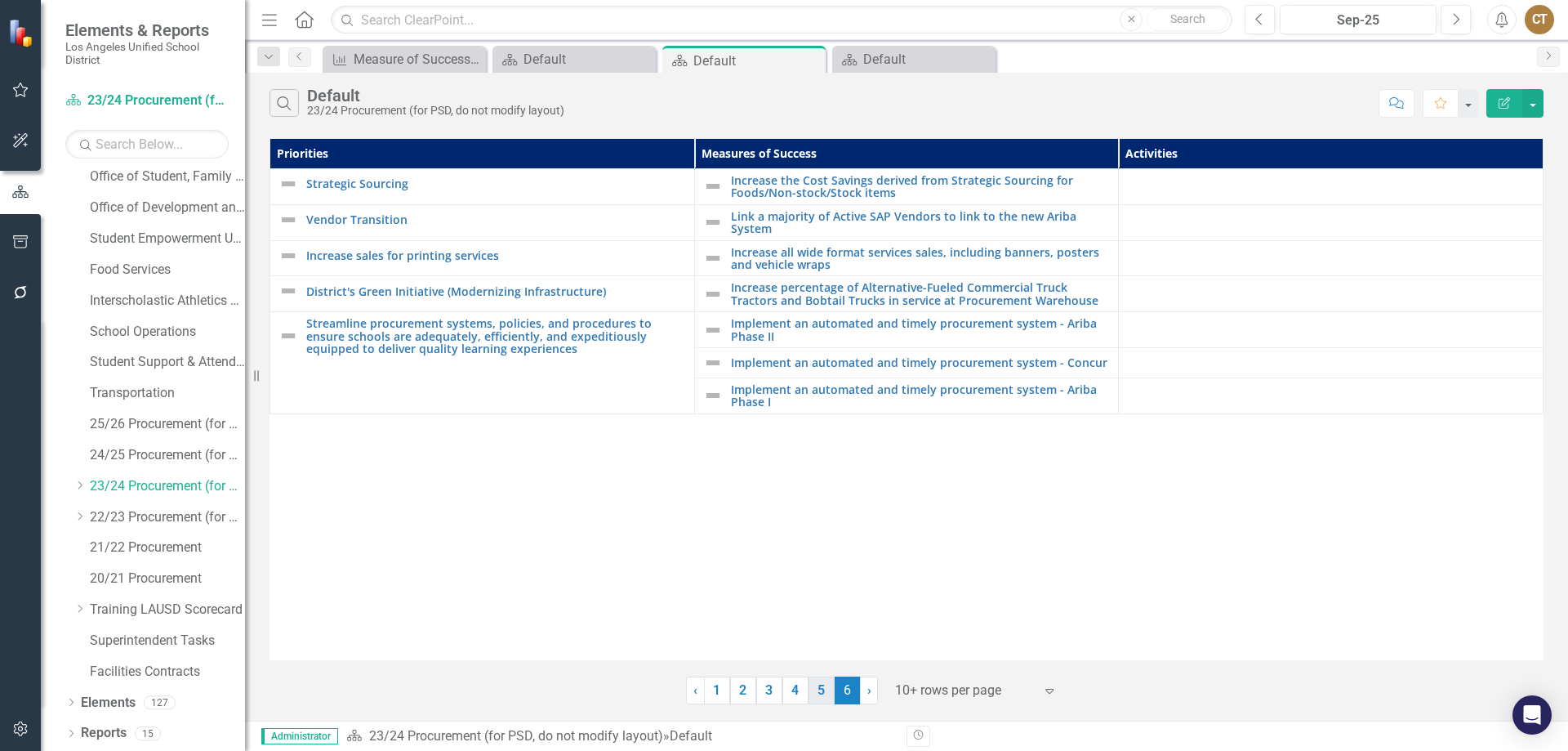
click at [817, 691] on link "5" at bounding box center [822, 690] width 26 height 27
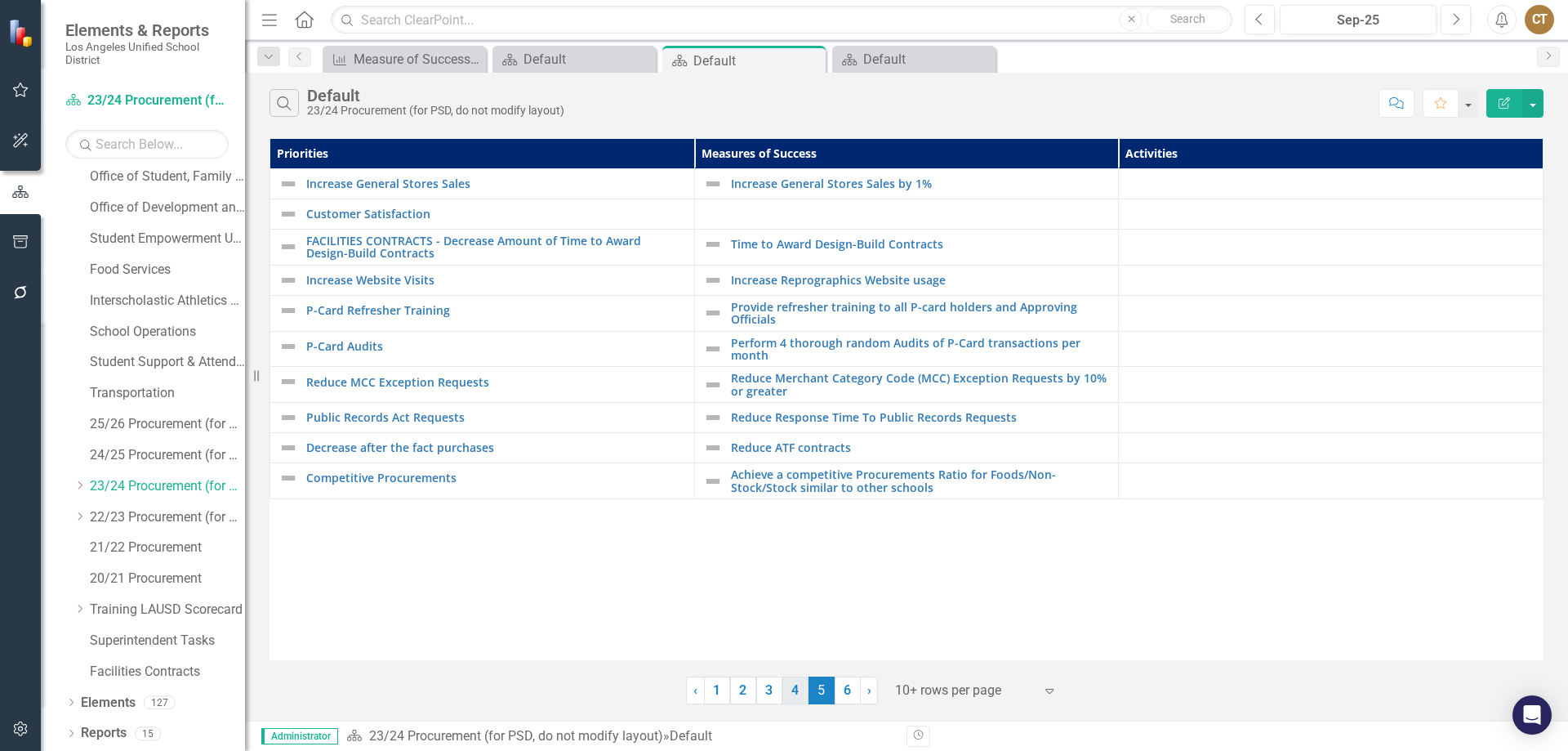
click at [796, 690] on link "4" at bounding box center [795, 690] width 26 height 27
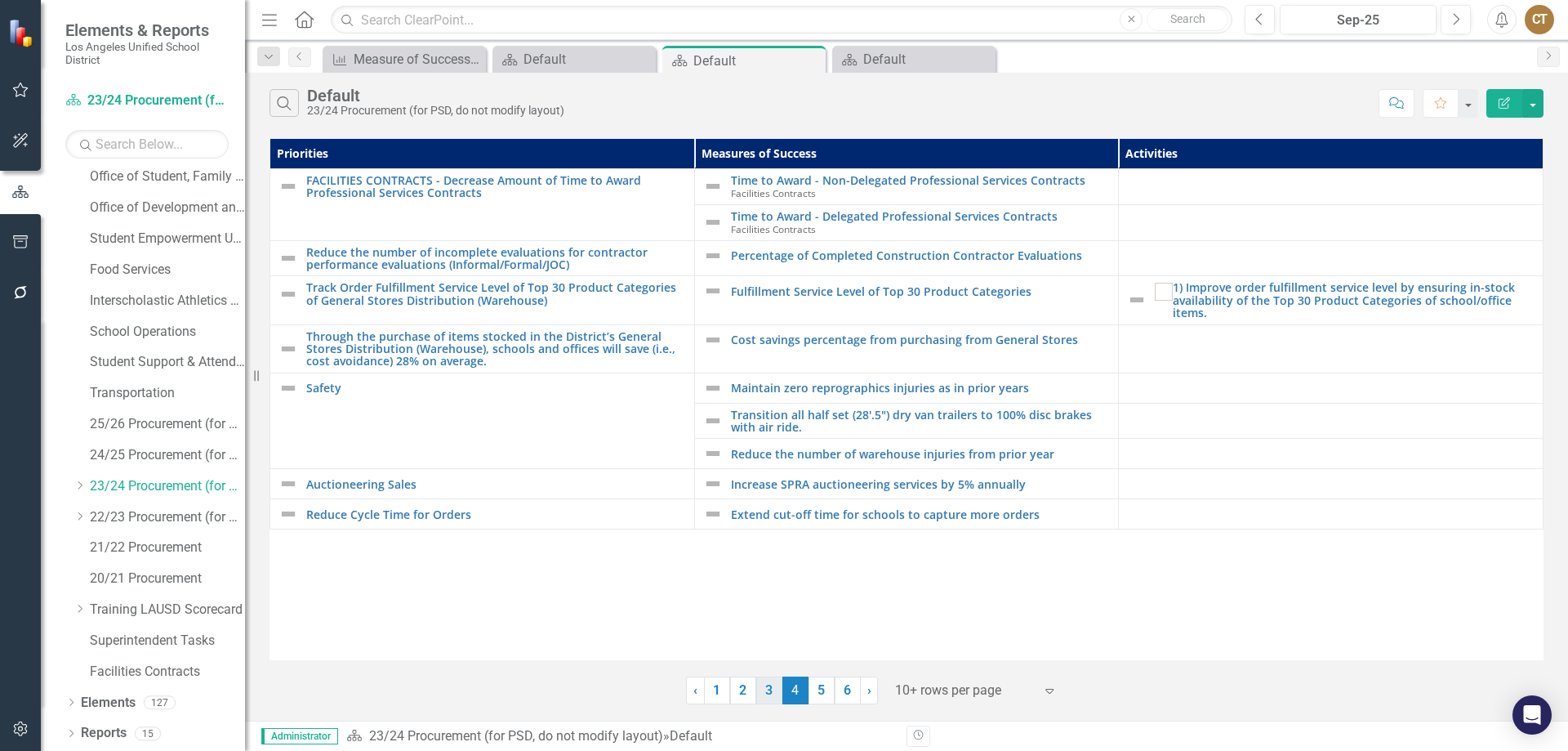
click at [768, 689] on link "3" at bounding box center [769, 690] width 26 height 27
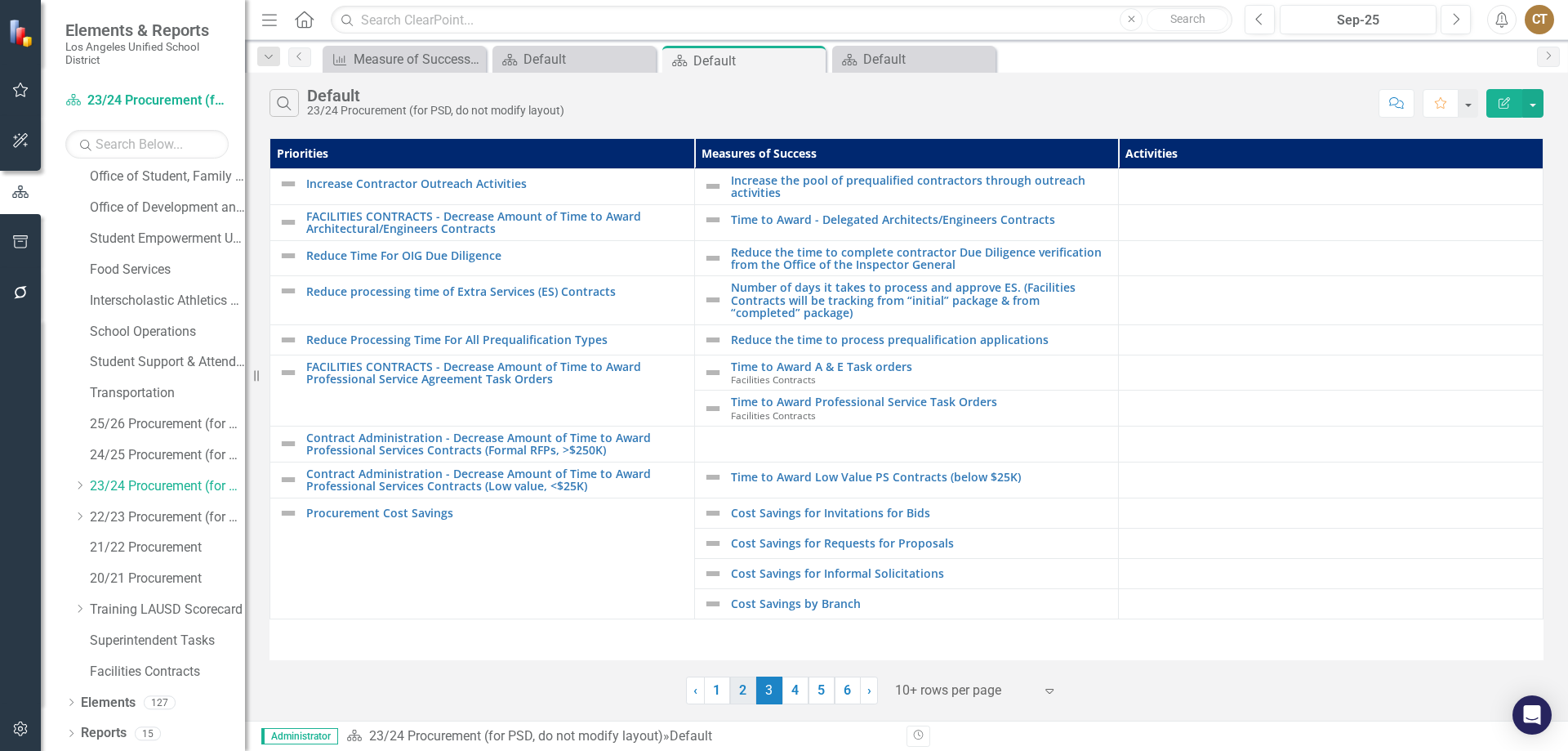
click at [745, 688] on link "2" at bounding box center [743, 690] width 26 height 27
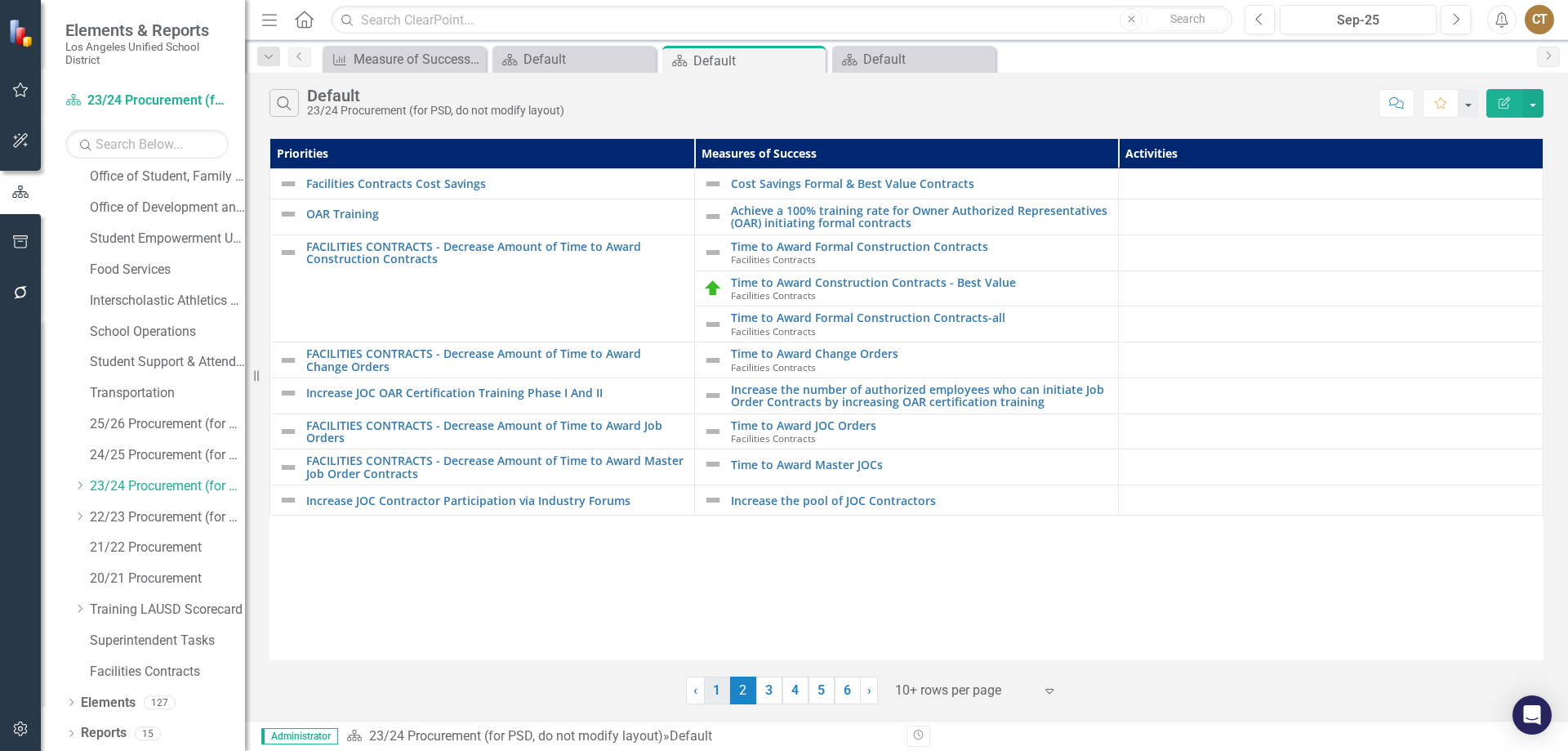
click at [718, 687] on link "1" at bounding box center [717, 690] width 26 height 27
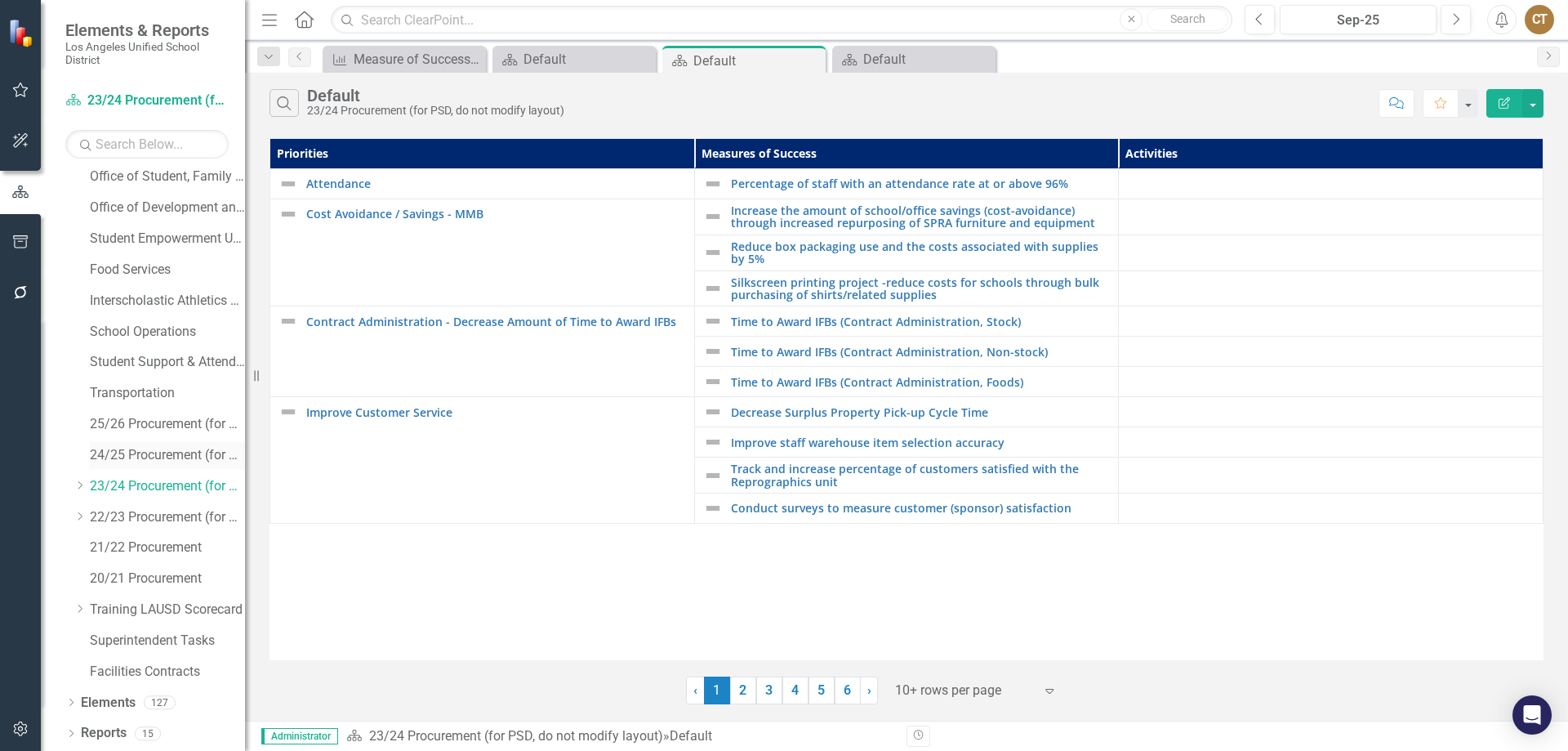
click at [150, 447] on link "24/25 Procurement (for PSD, do not modify layout)" at bounding box center [168, 455] width 155 height 19
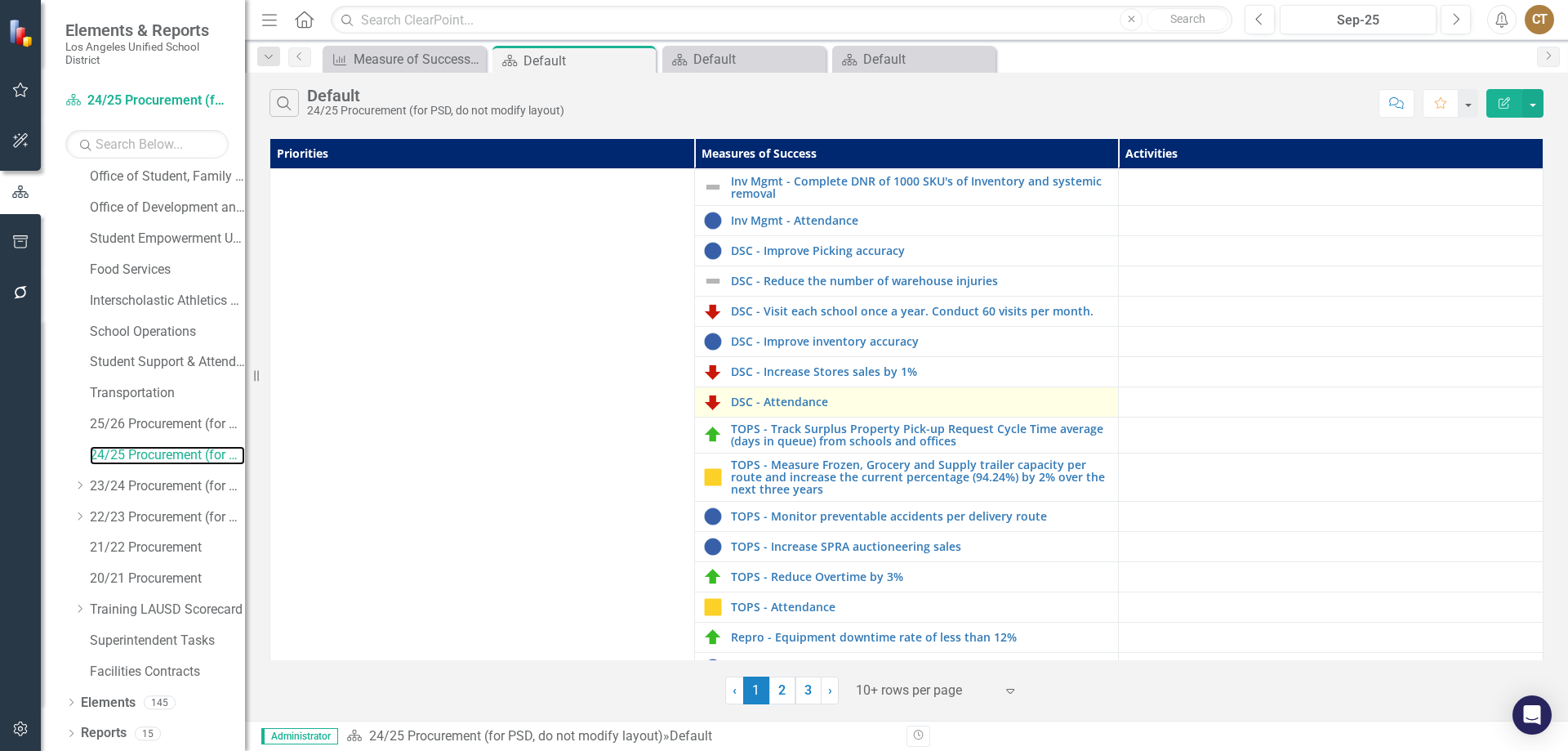
scroll to position [365, 0]
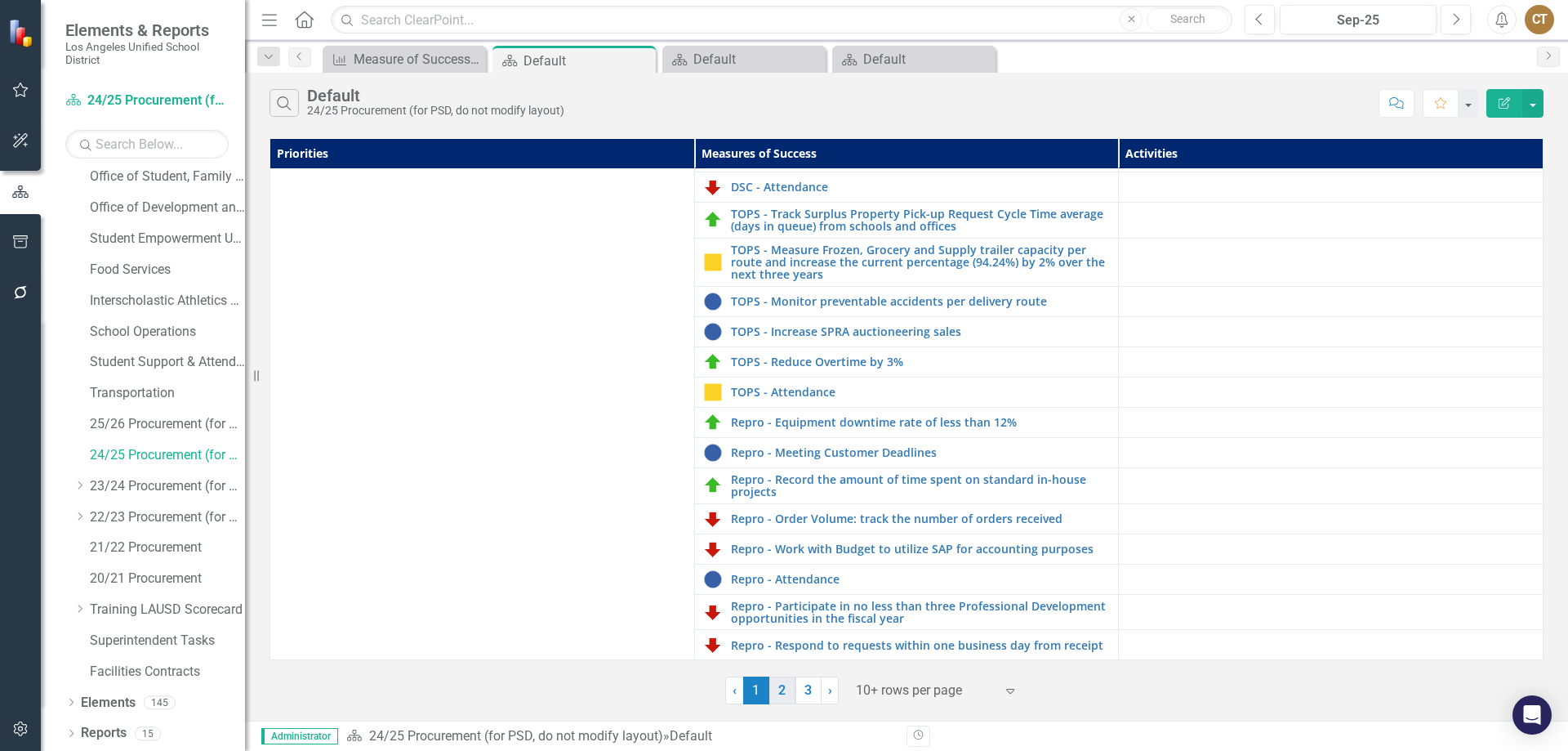
click at [782, 687] on link "2" at bounding box center [783, 690] width 26 height 27
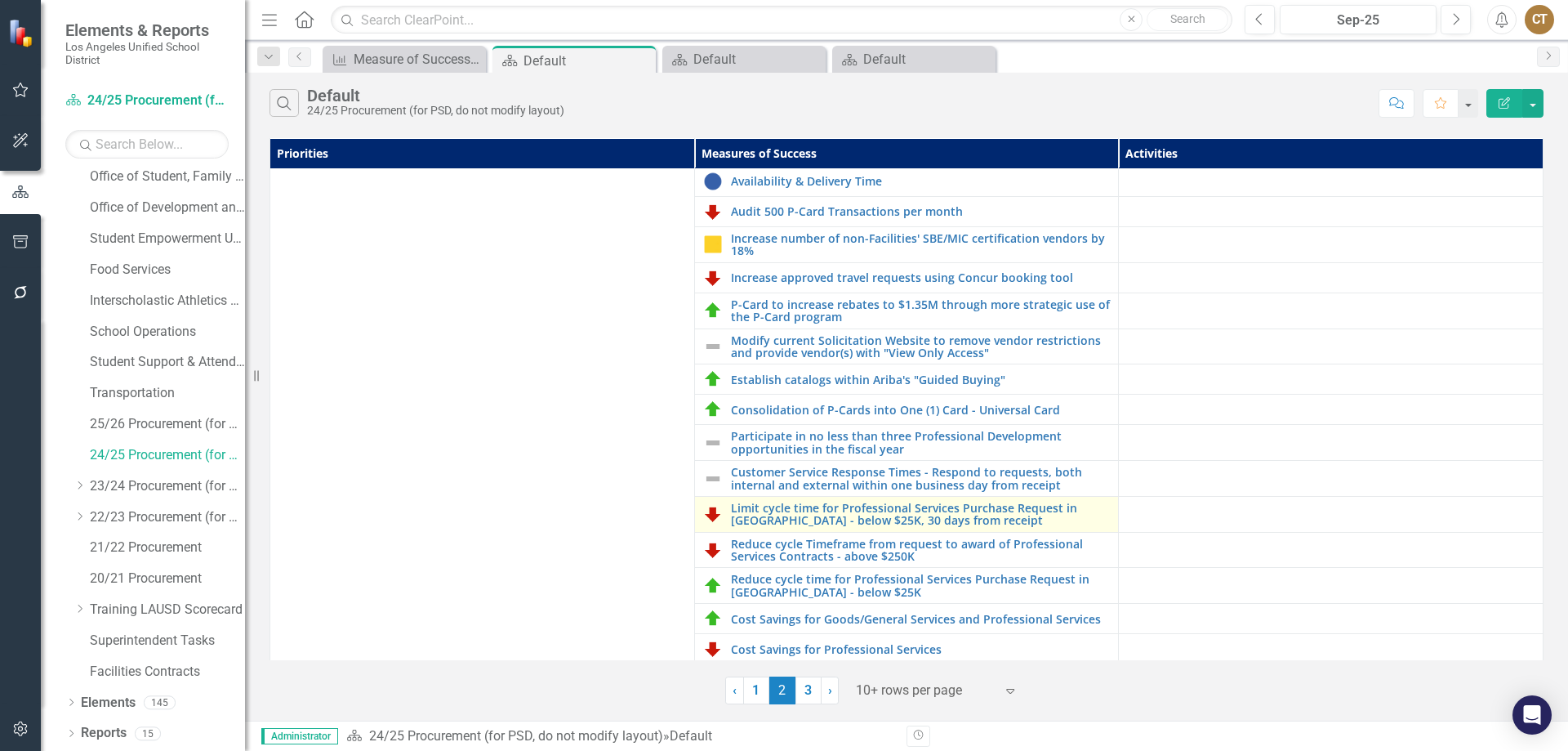
scroll to position [429, 0]
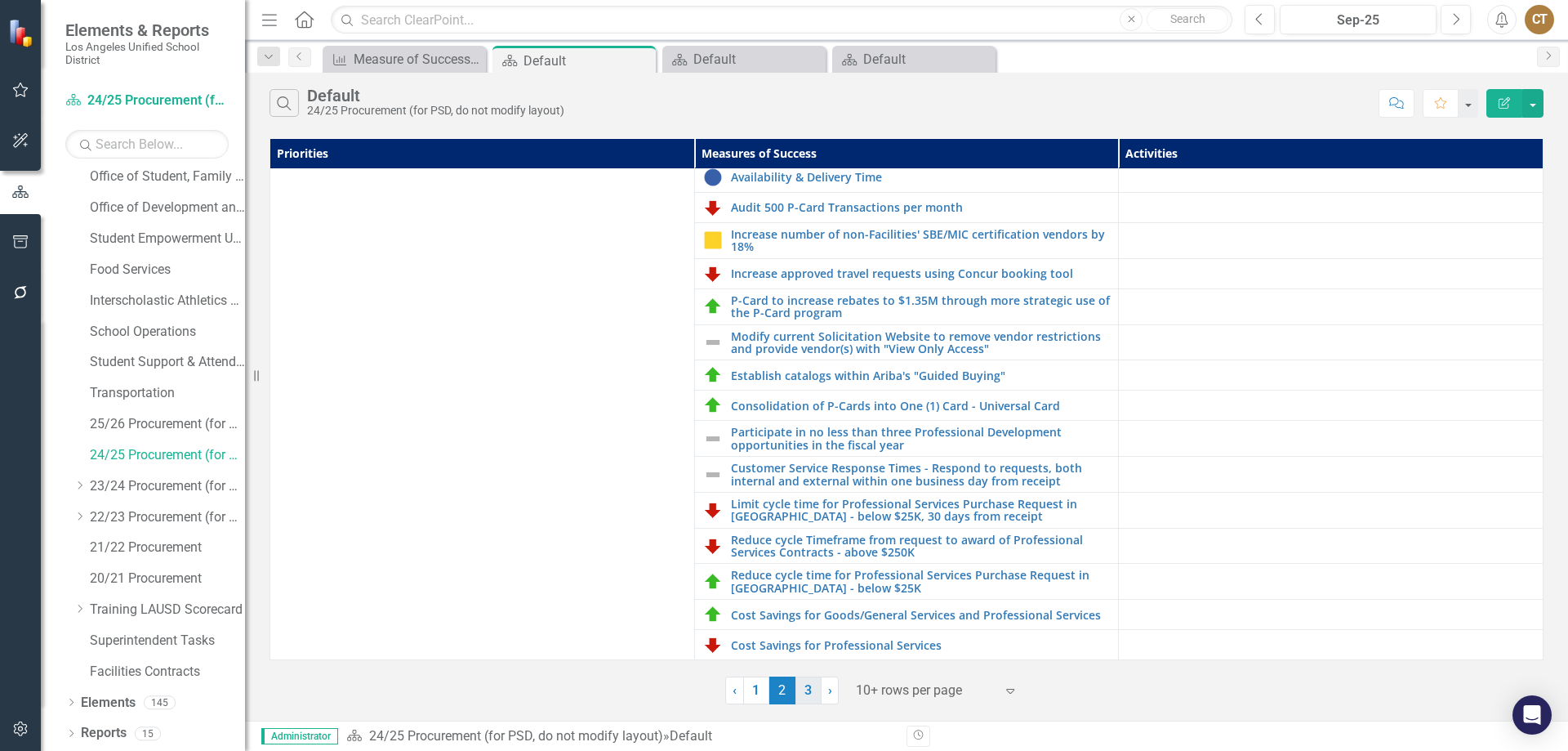
click at [809, 688] on link "3" at bounding box center [808, 690] width 26 height 27
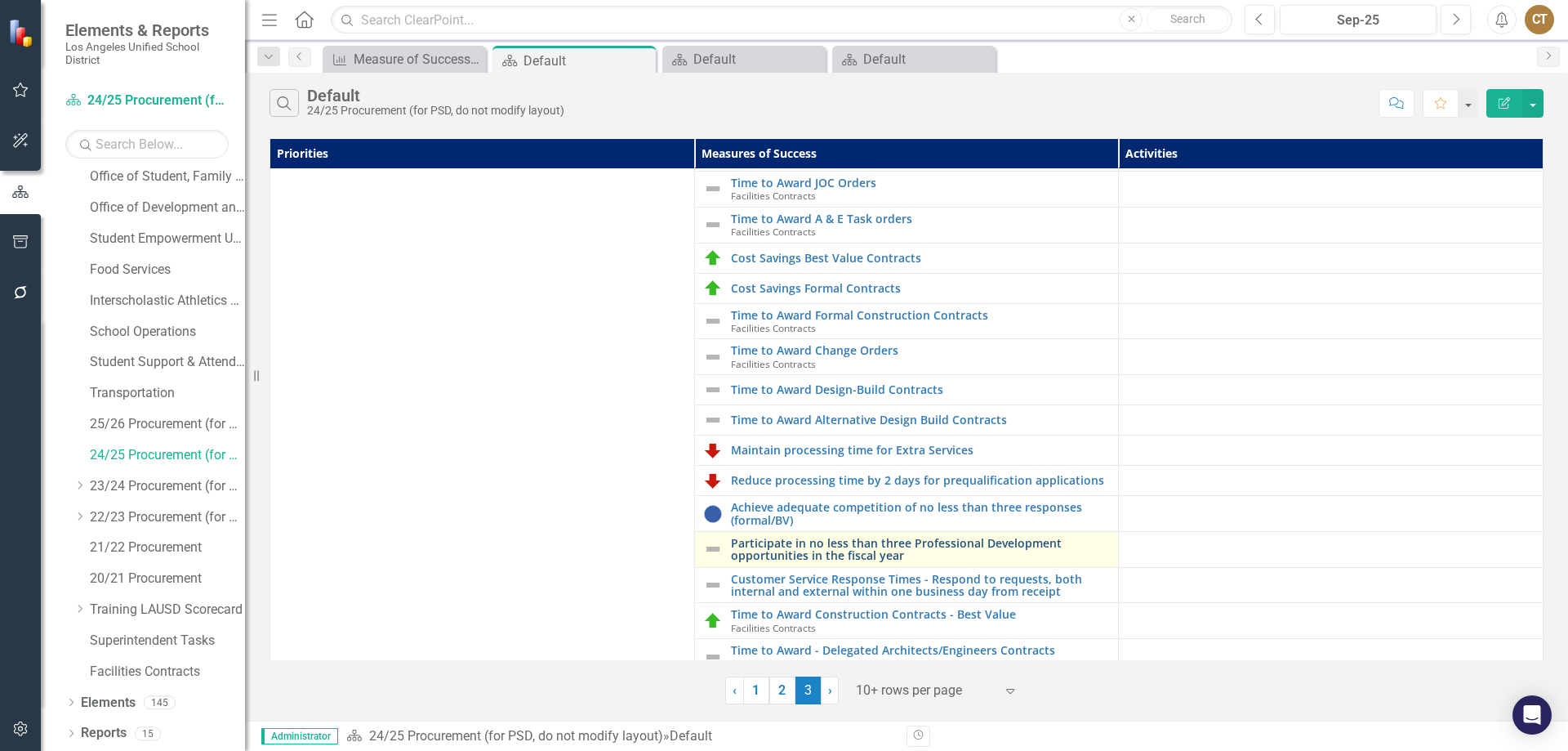
scroll to position [42, 0]
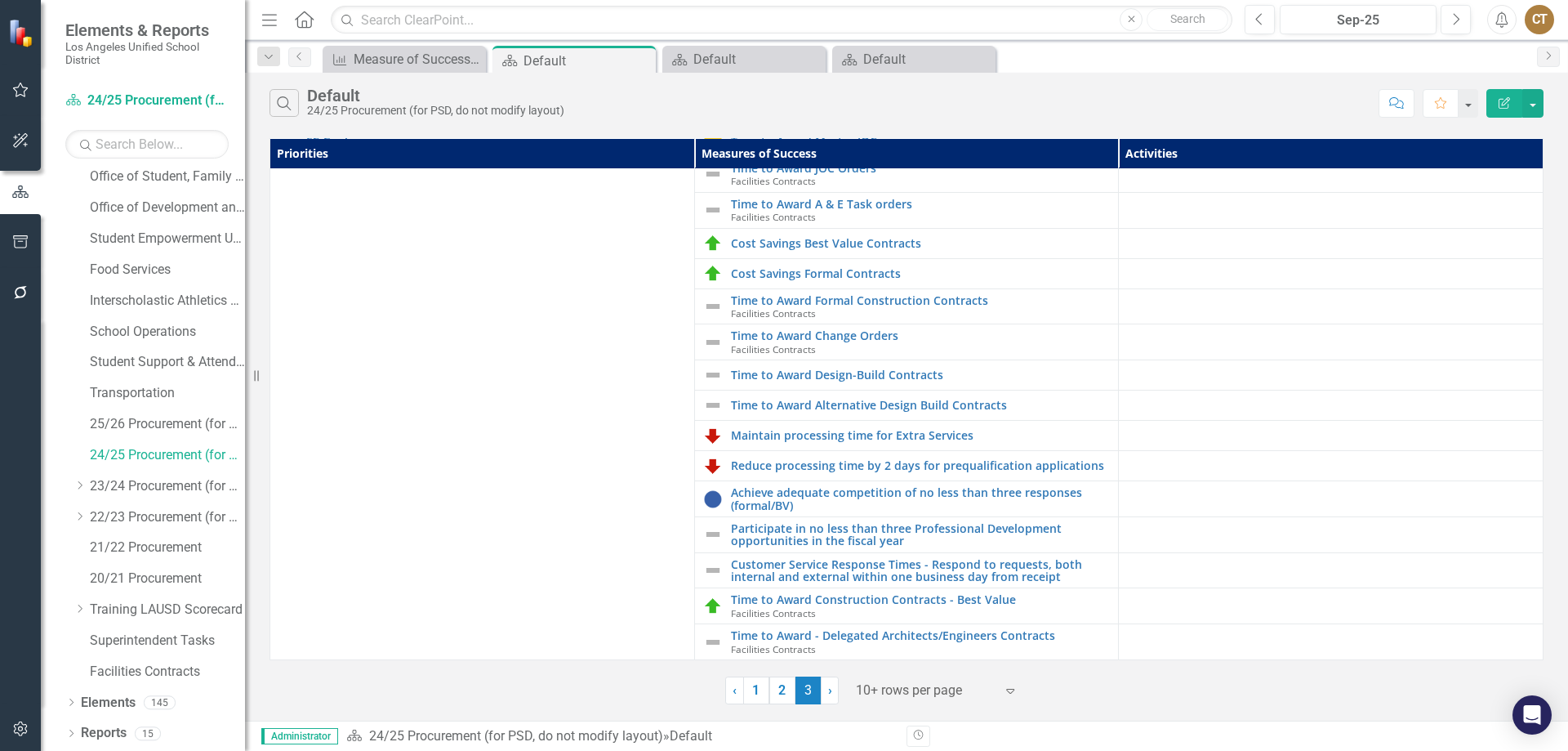
click at [1539, 15] on div "CT" at bounding box center [1540, 20] width 29 height 29
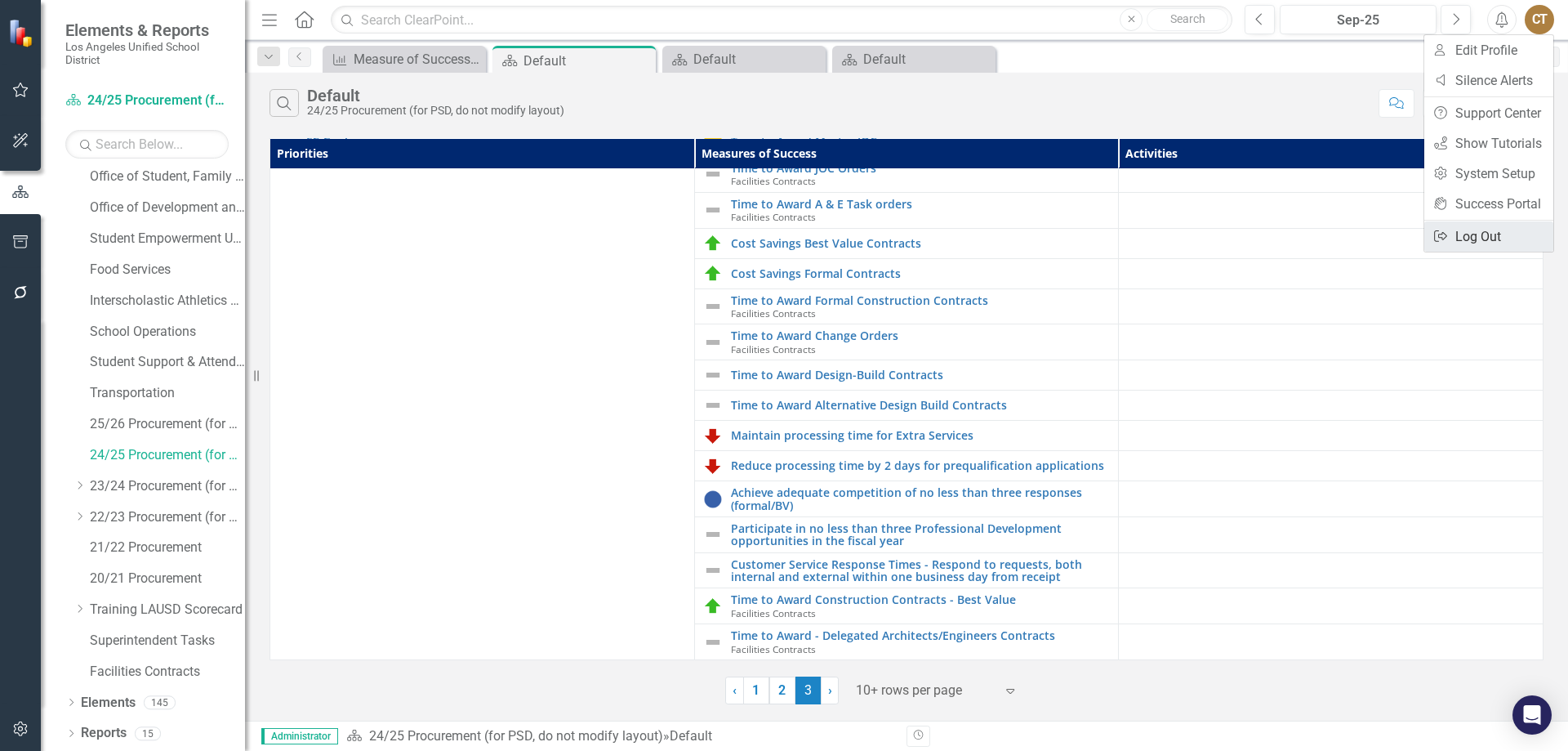
click at [1460, 239] on link "Logout Log Out" at bounding box center [1490, 236] width 129 height 30
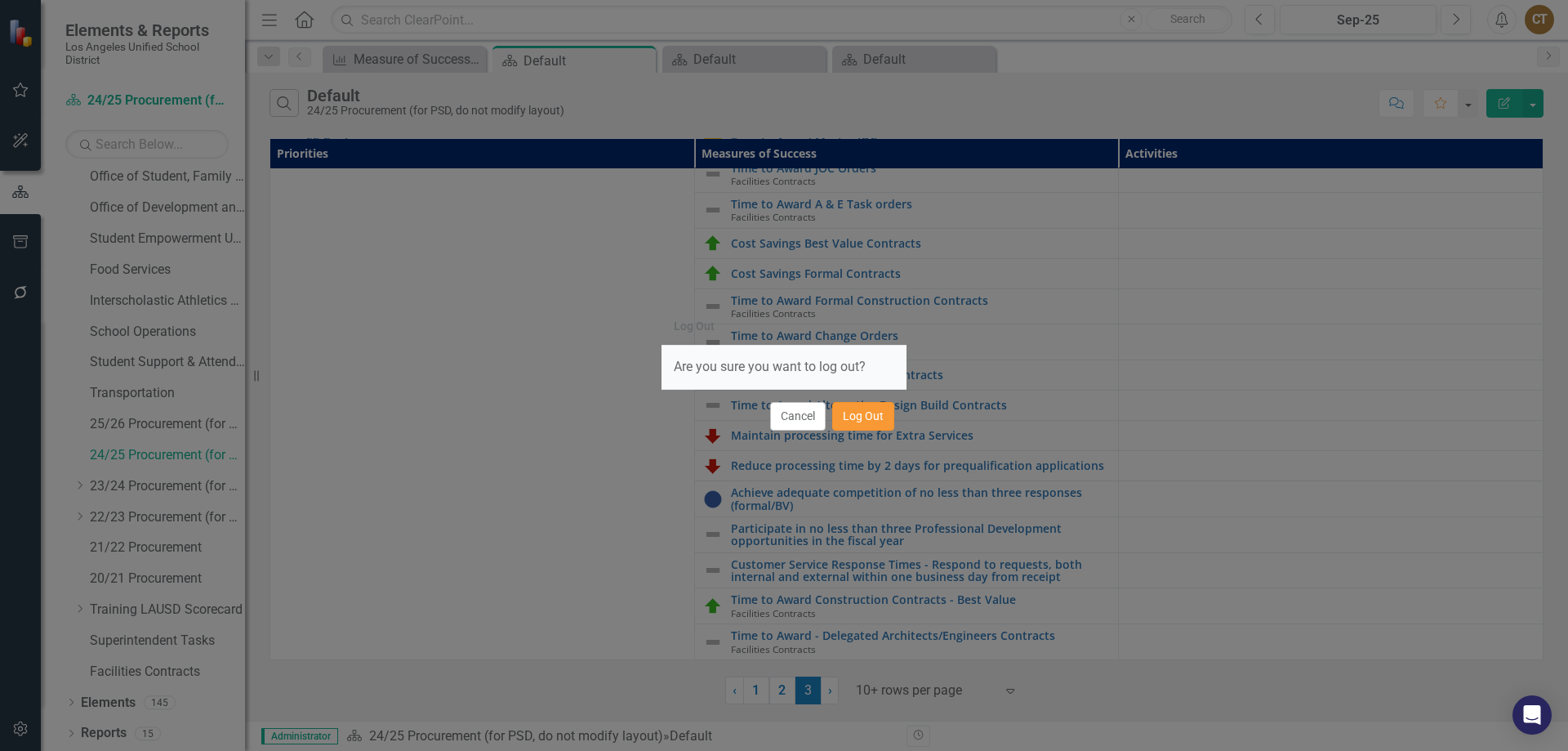
click at [860, 419] on button "Log Out" at bounding box center [863, 416] width 62 height 28
